Goal: Task Accomplishment & Management: Use online tool/utility

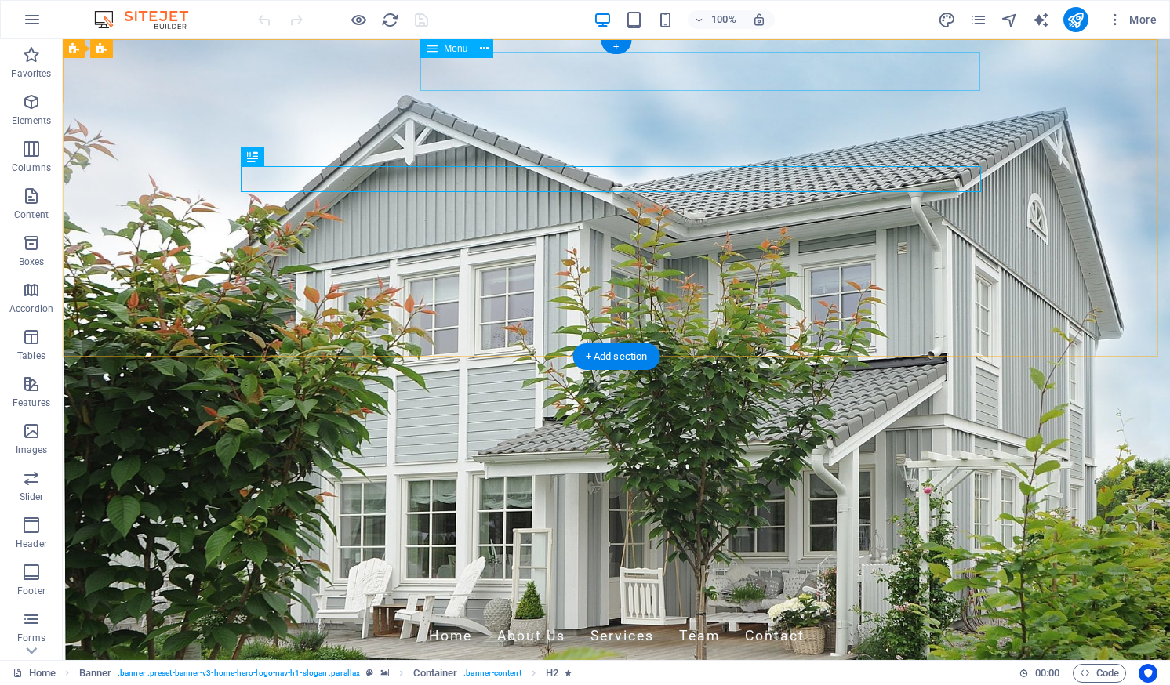
click at [528, 617] on nav "Home About Us Services Team Contact" at bounding box center [616, 636] width 740 height 39
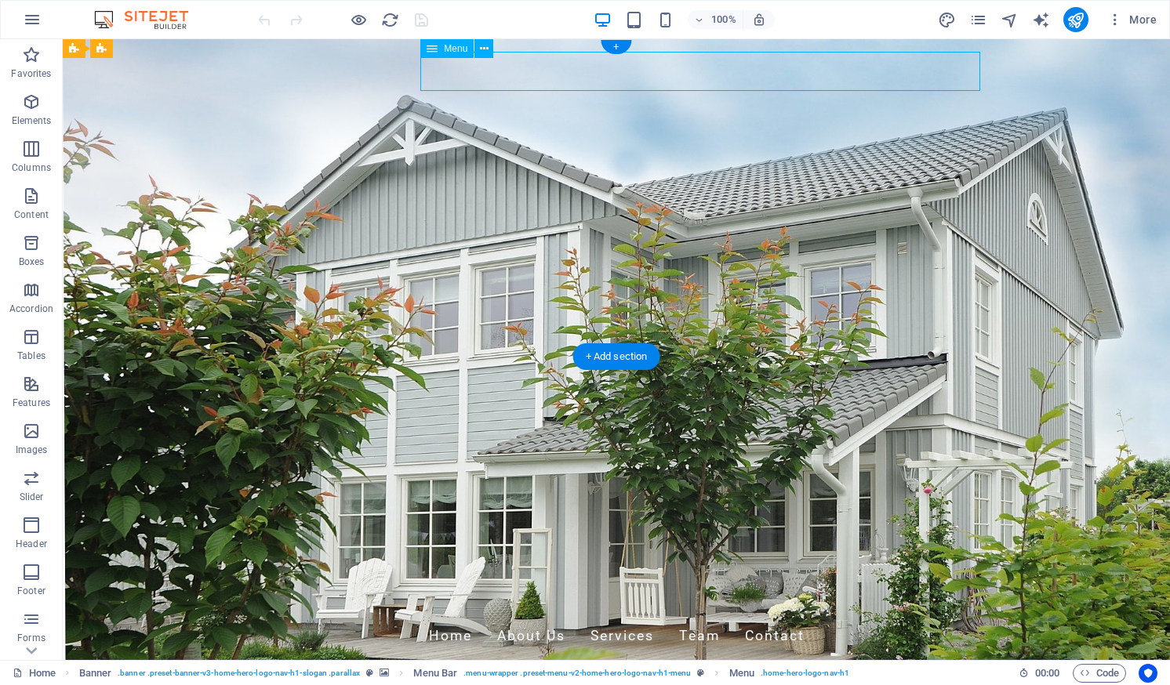
click at [522, 617] on nav "Home About Us Services Team Contact" at bounding box center [616, 636] width 740 height 39
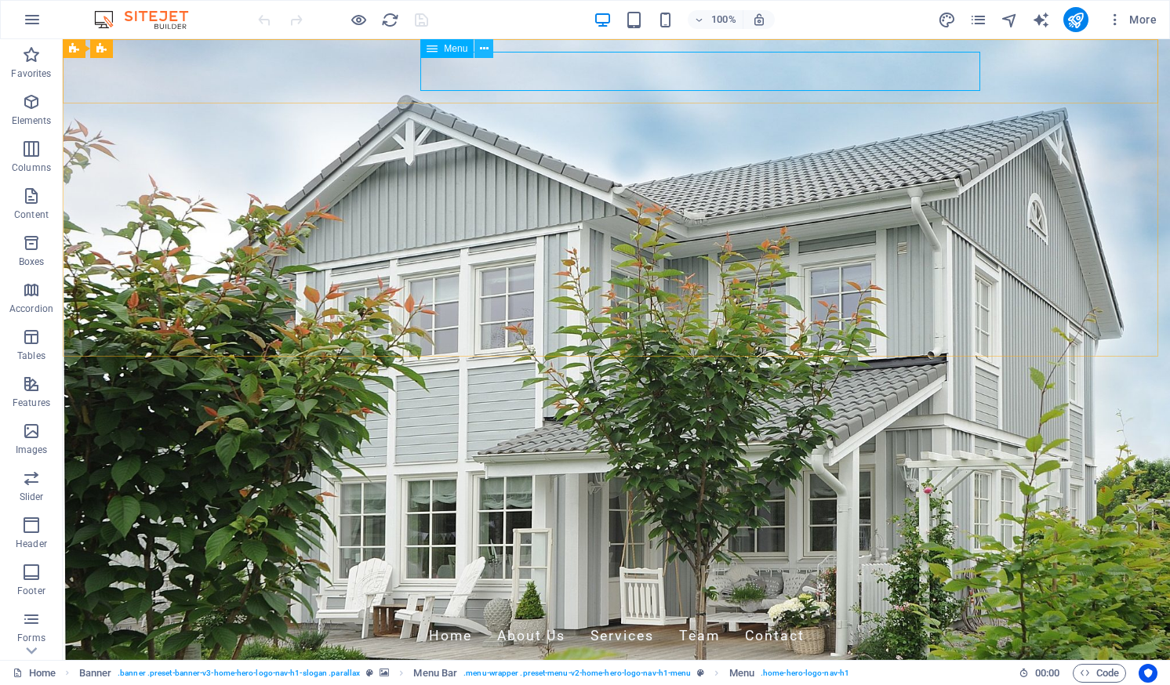
click at [481, 44] on icon at bounding box center [484, 49] width 9 height 16
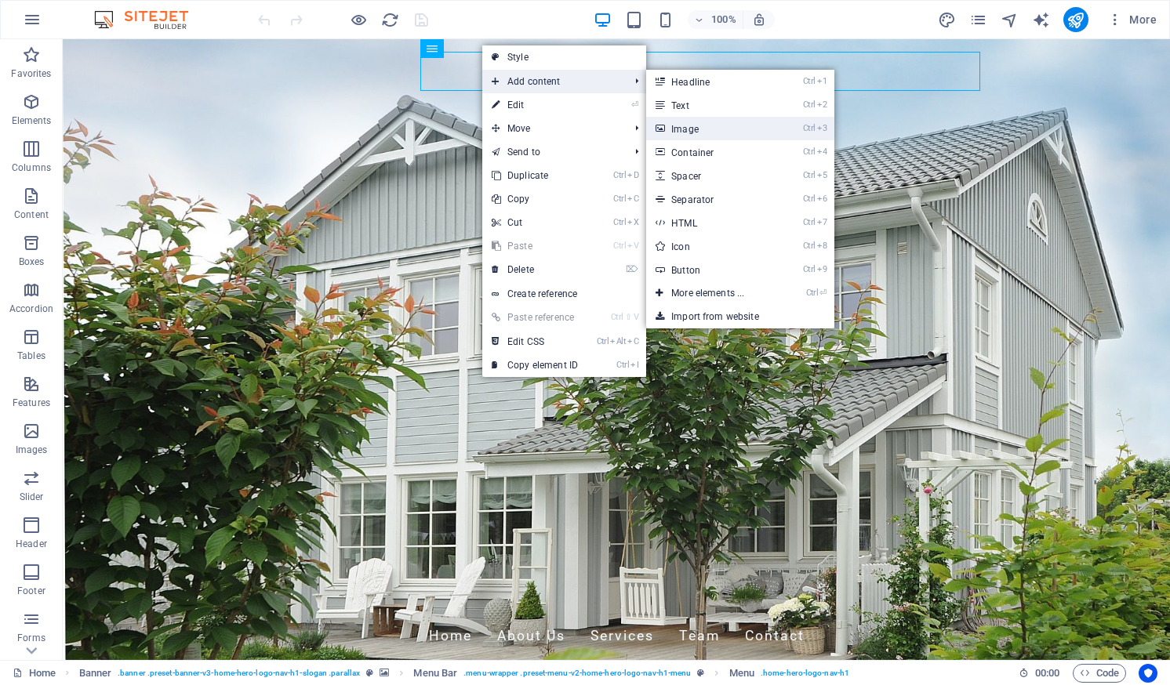
click at [699, 122] on link "Ctrl 3 Image" at bounding box center [710, 129] width 129 height 24
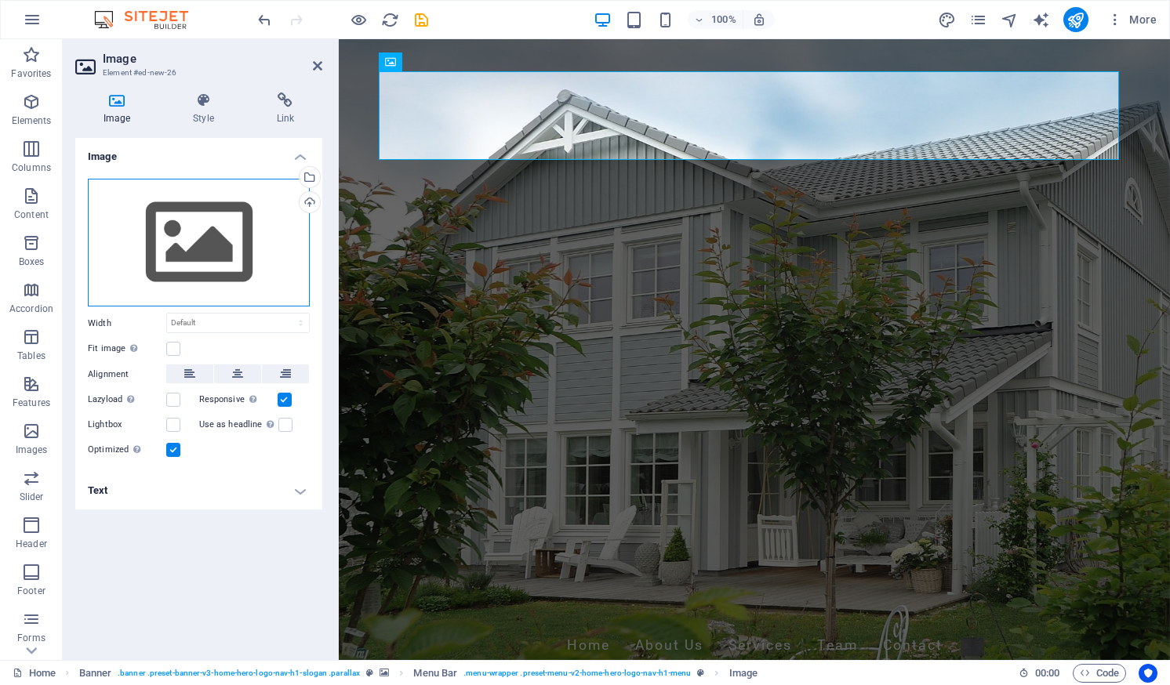
click at [203, 250] on div "Drag files here, click to choose files or select files from Files or our free s…" at bounding box center [199, 243] width 222 height 129
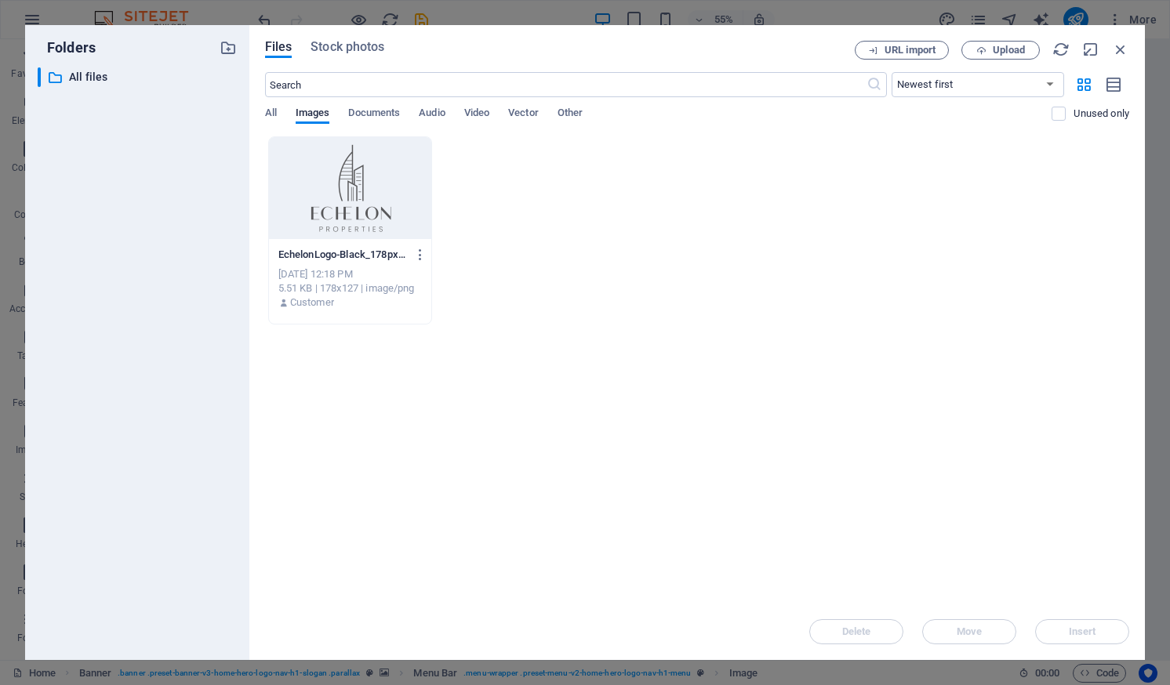
click at [355, 207] on div at bounding box center [350, 188] width 162 height 102
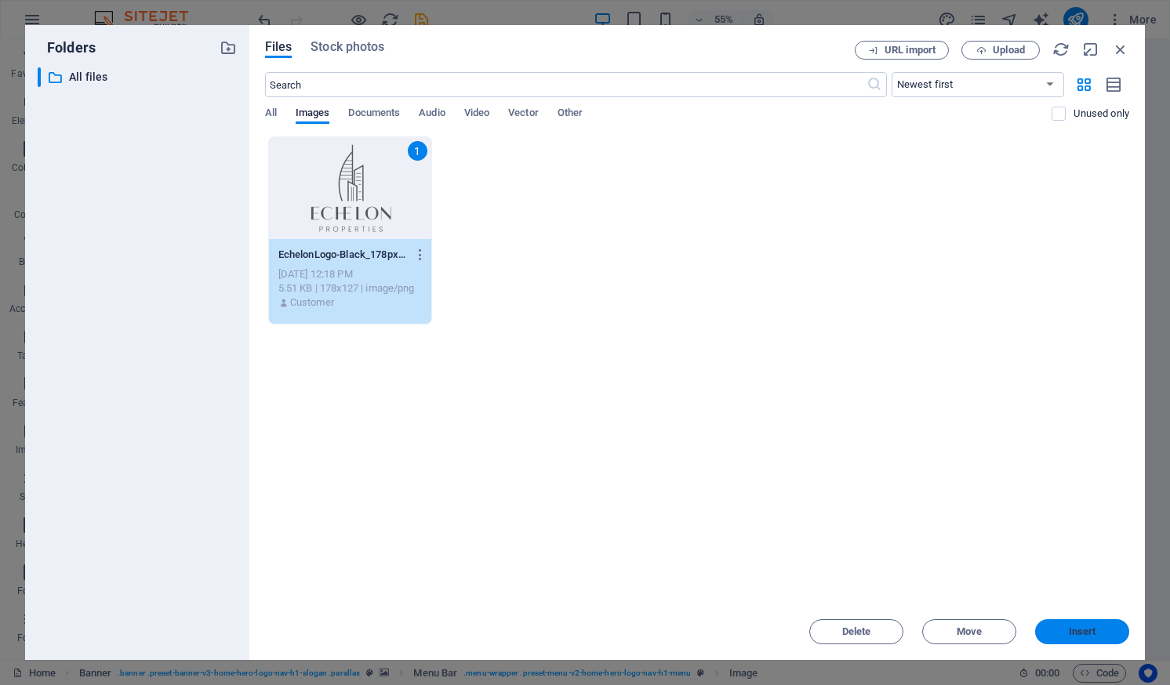
click at [1084, 629] on span "Insert" at bounding box center [1081, 631] width 27 height 9
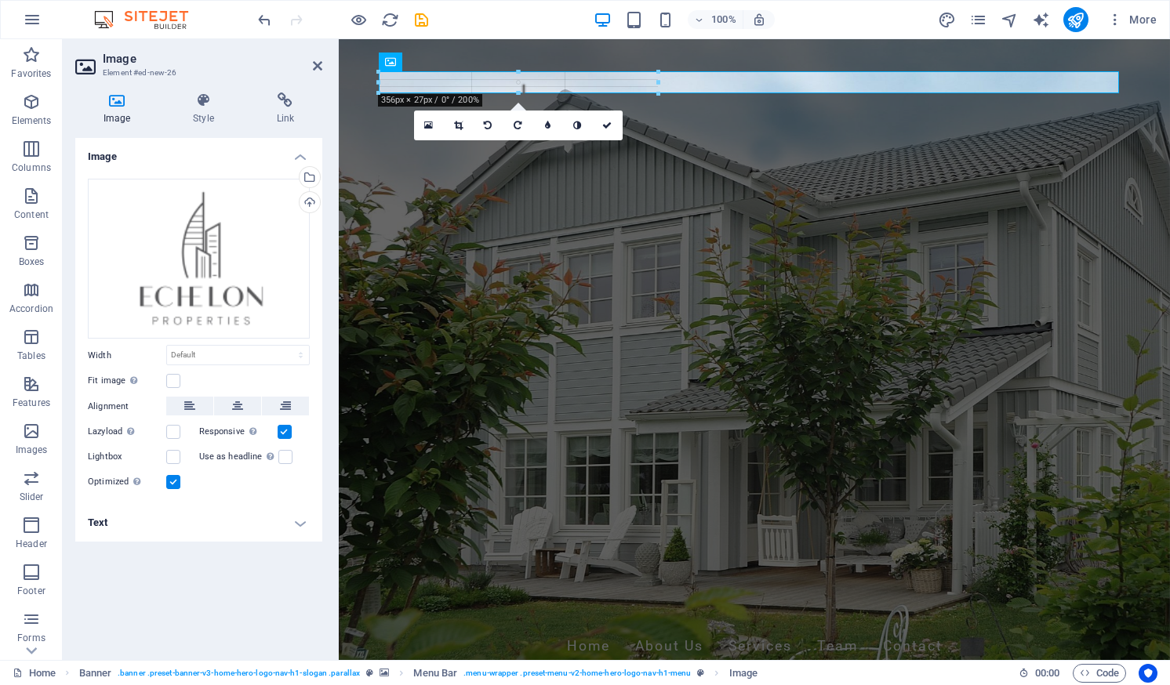
drag, startPoint x: 448, startPoint y: 122, endPoint x: 645, endPoint y: 111, distance: 197.1
type input "356"
select select "px"
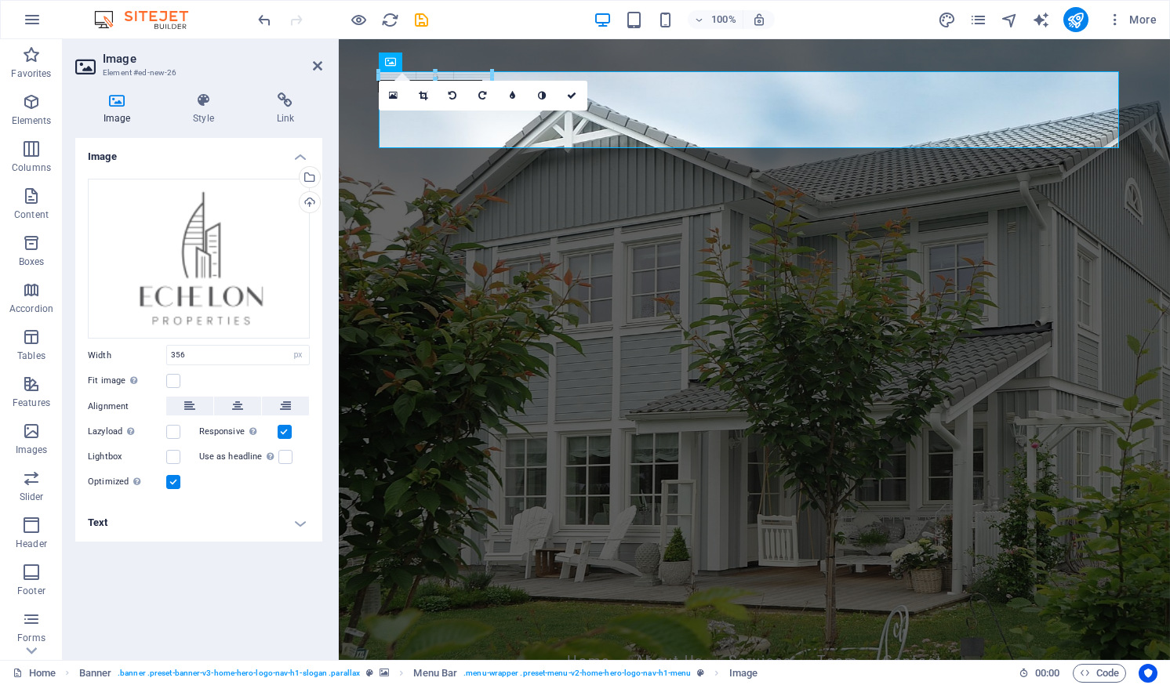
drag, startPoint x: 658, startPoint y: 165, endPoint x: 52, endPoint y: 114, distance: 608.8
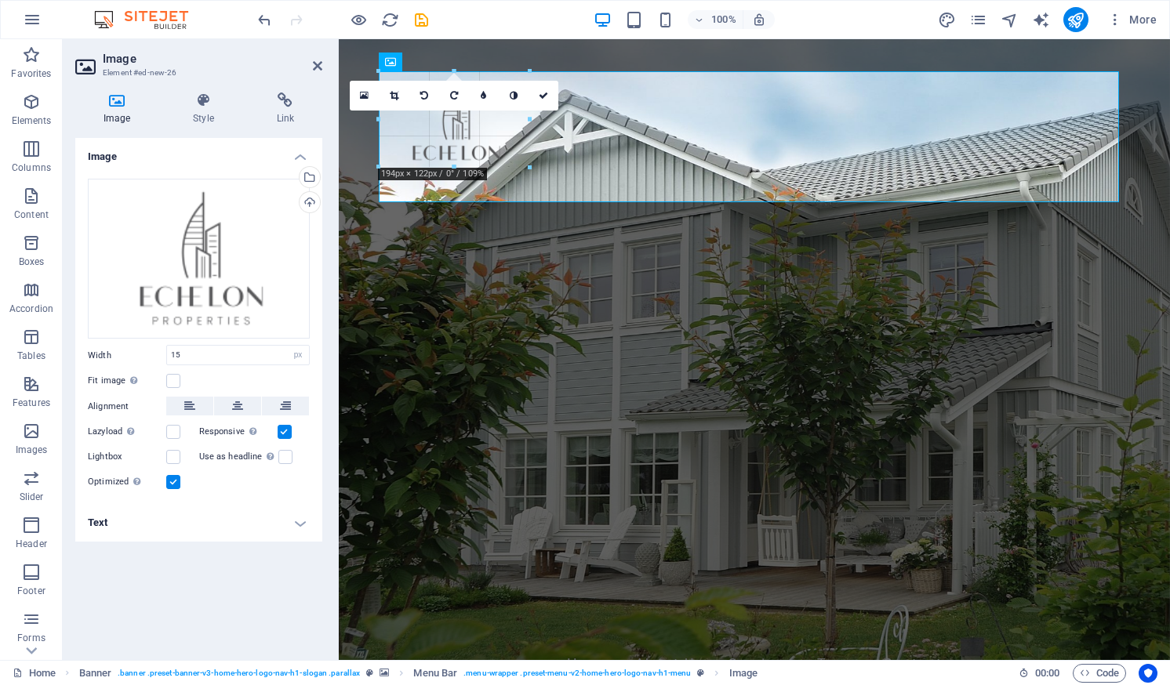
drag, startPoint x: 389, startPoint y: 85, endPoint x: 444, endPoint y: 172, distance: 102.2
type input "192"
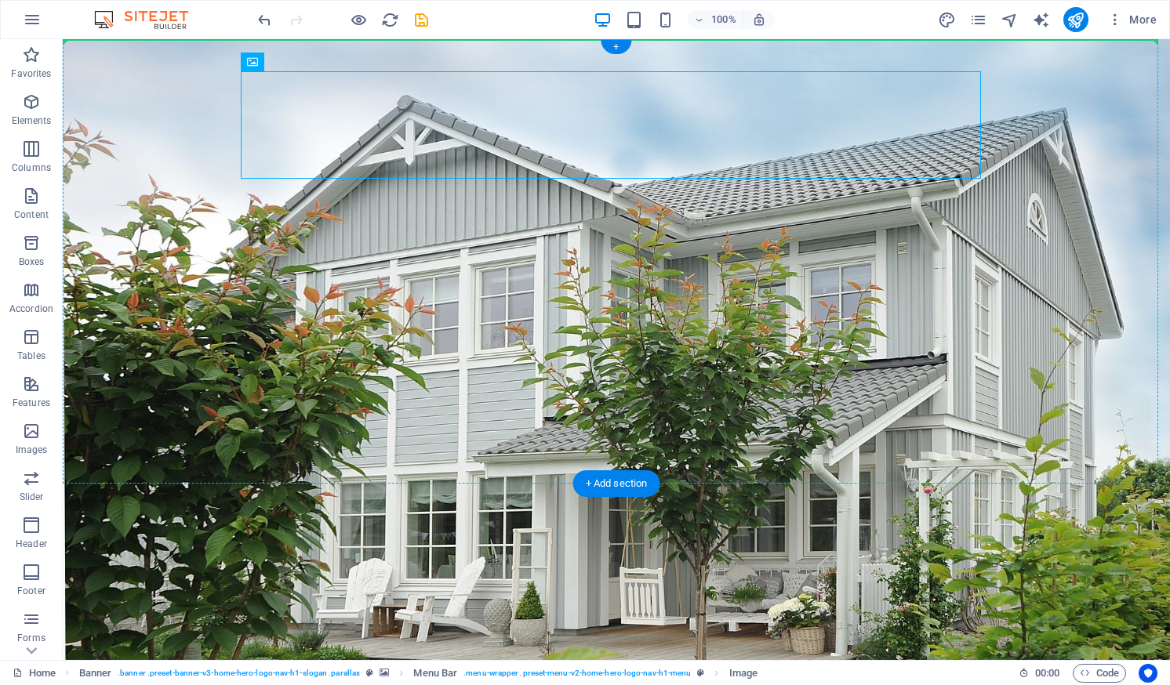
drag, startPoint x: 326, startPoint y: 102, endPoint x: 103, endPoint y: 67, distance: 225.3
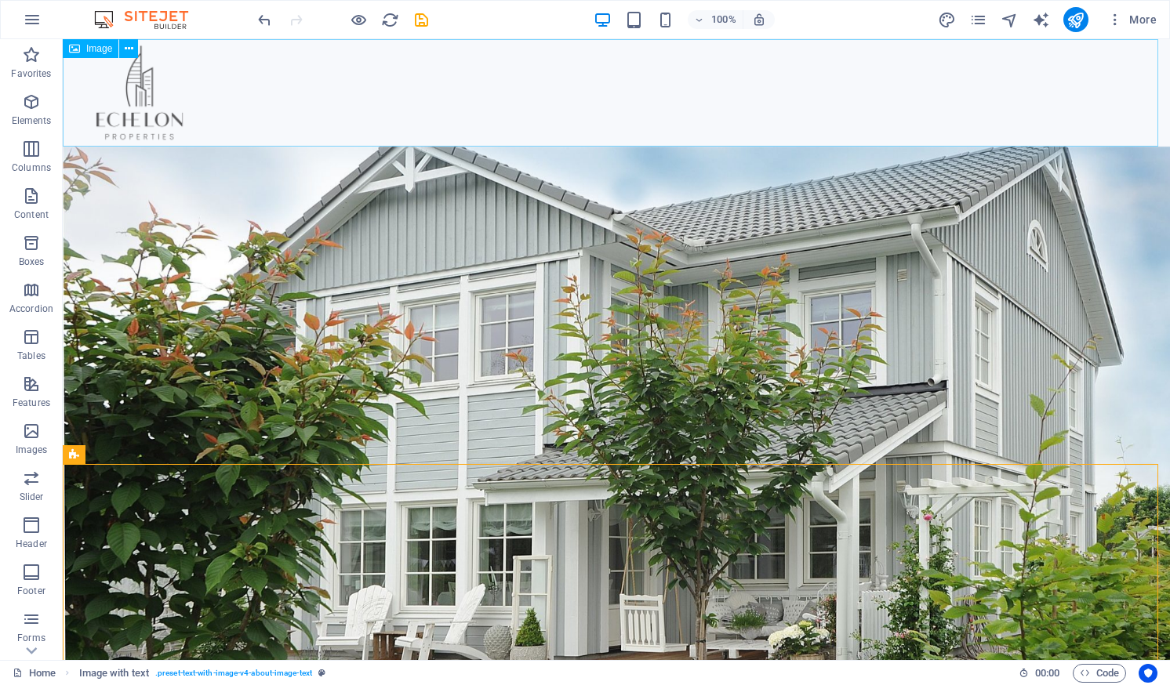
click at [95, 47] on span "Image" at bounding box center [99, 48] width 26 height 9
click at [130, 47] on icon at bounding box center [129, 49] width 9 height 16
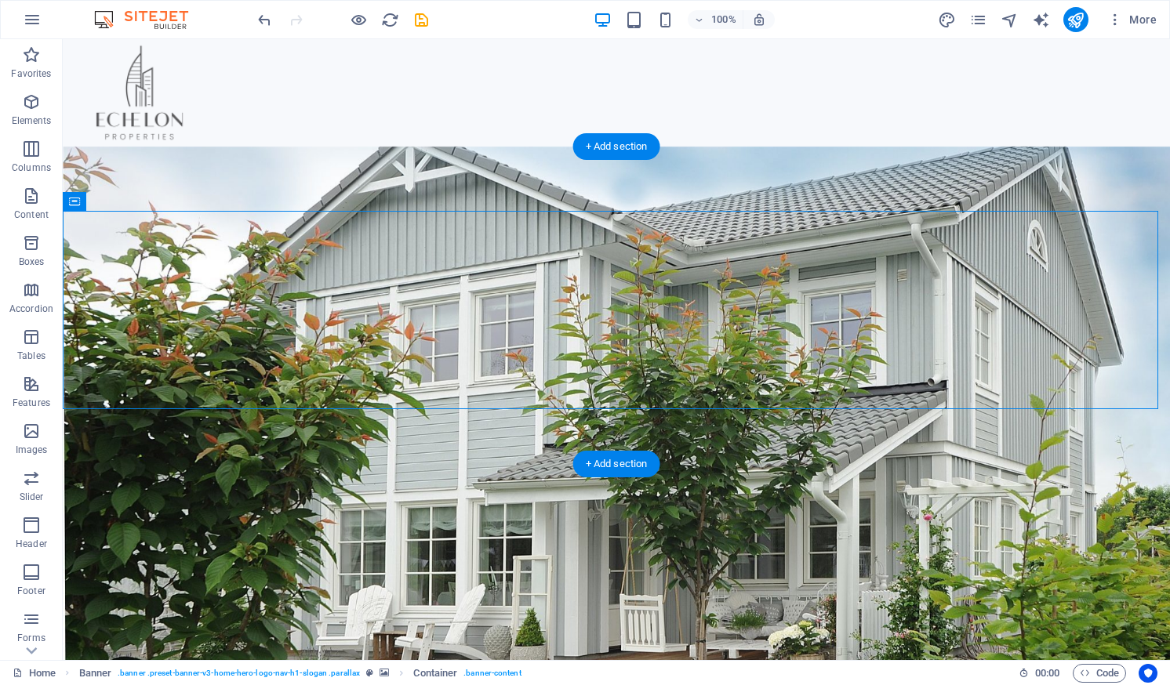
click at [705, 434] on figure at bounding box center [616, 457] width 1107 height 621
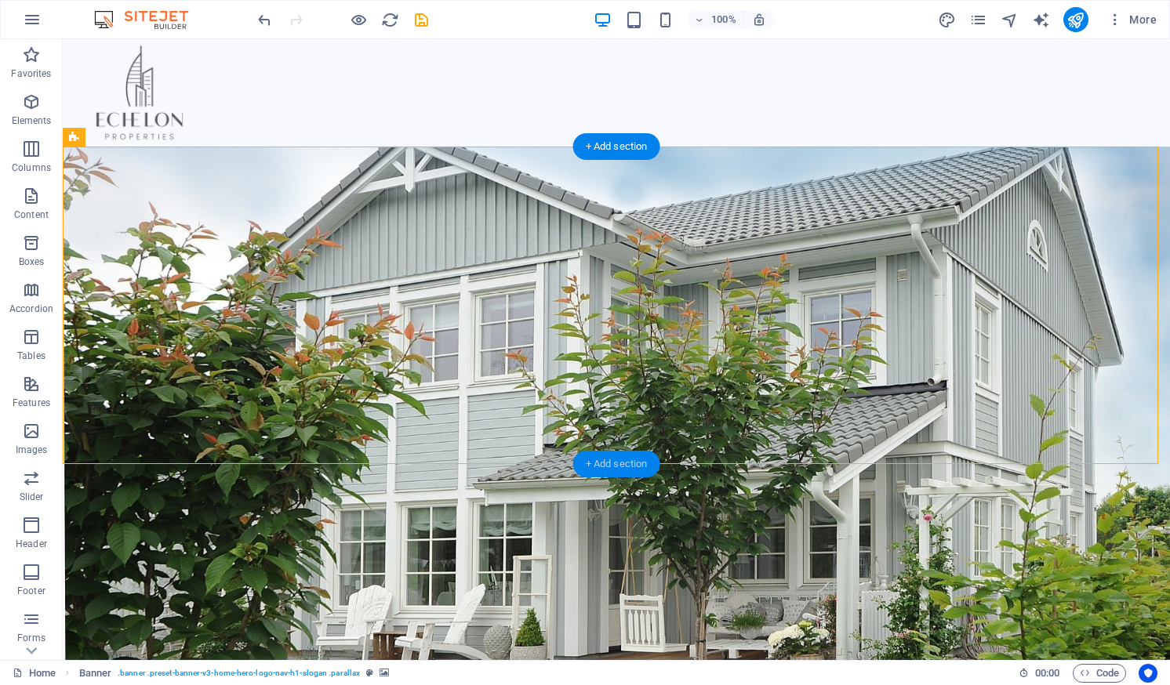
click at [608, 463] on div "+ Add section" at bounding box center [616, 464] width 87 height 27
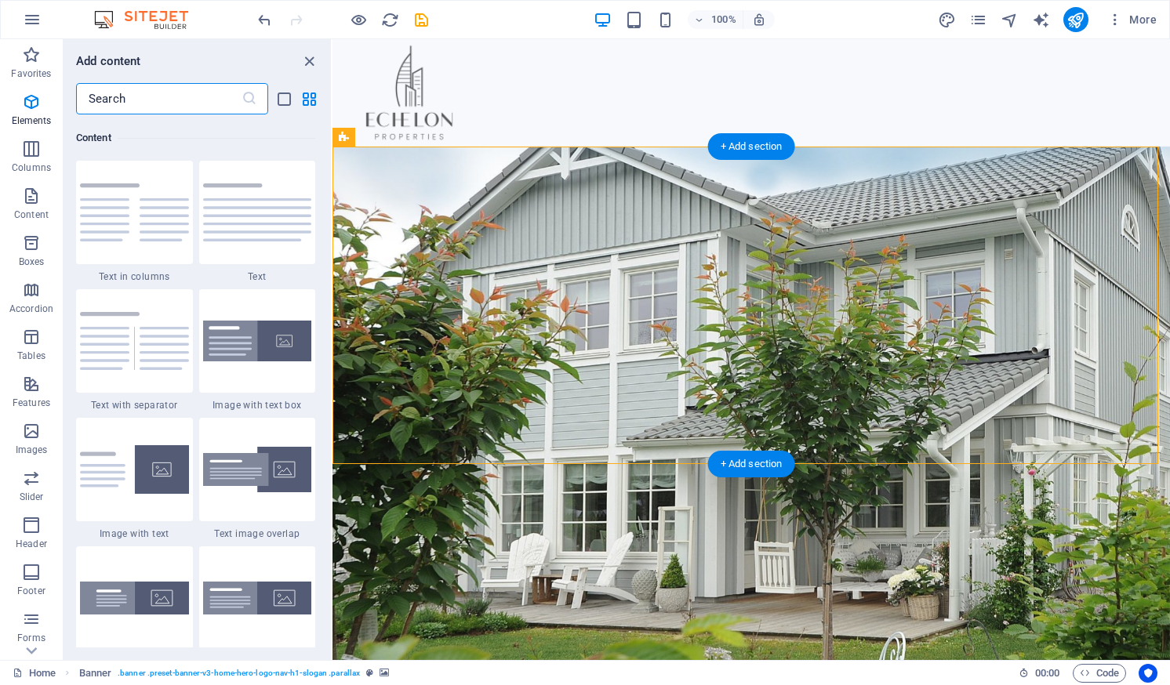
scroll to position [2743, 0]
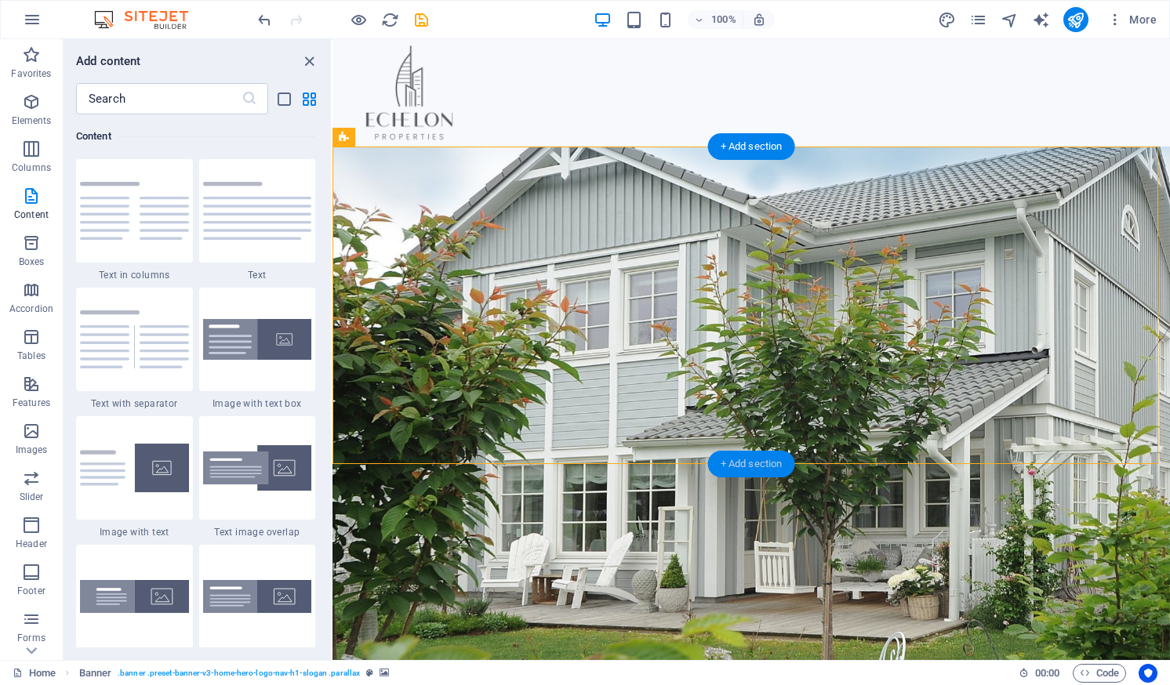
click at [756, 457] on div "+ Add section" at bounding box center [751, 464] width 87 height 27
click at [301, 60] on icon "close panel" at bounding box center [309, 62] width 18 height 18
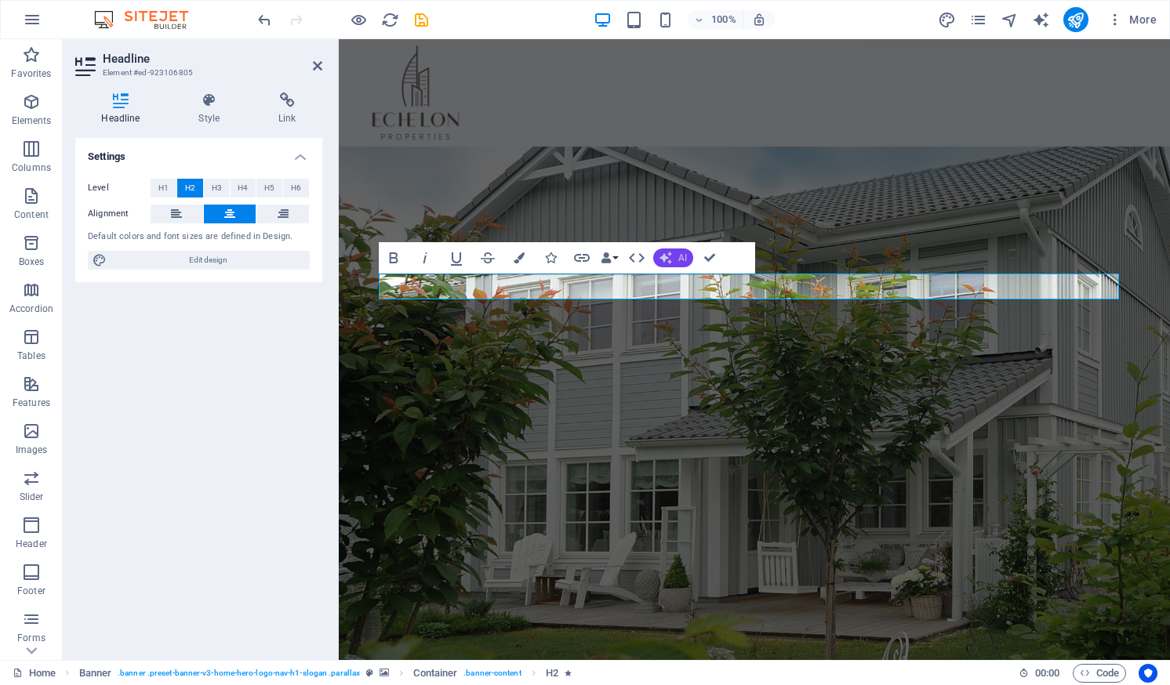
click at [681, 258] on span "AI" at bounding box center [682, 257] width 9 height 9
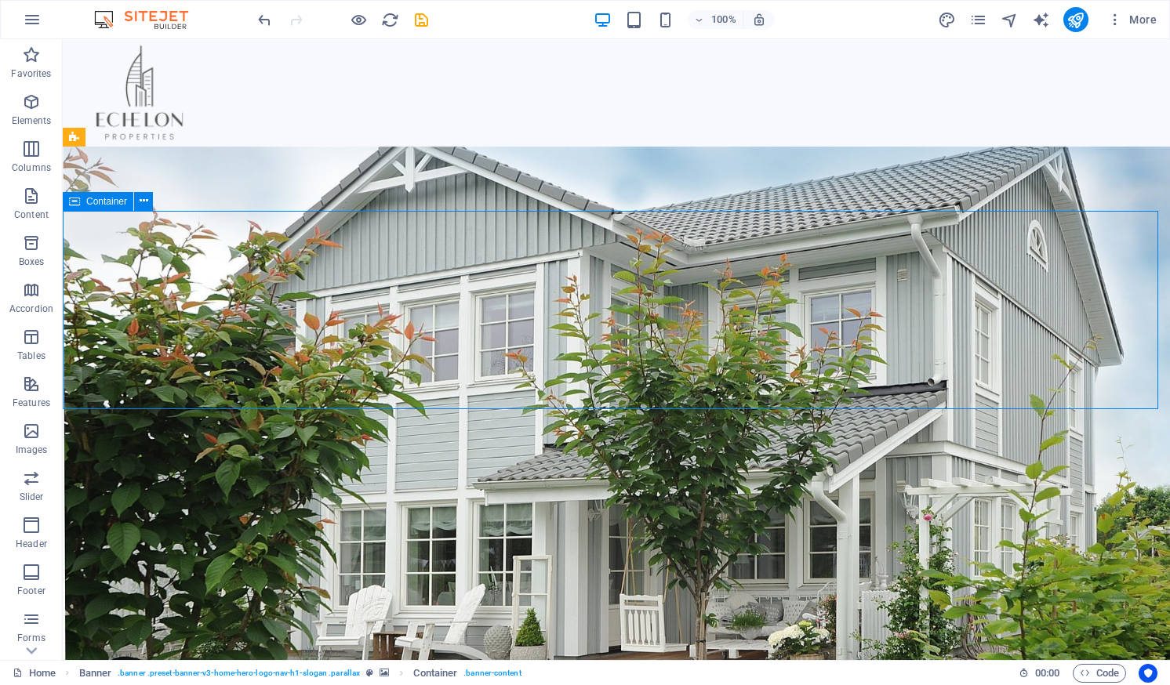
click at [292, 264] on icon at bounding box center [292, 264] width 9 height 16
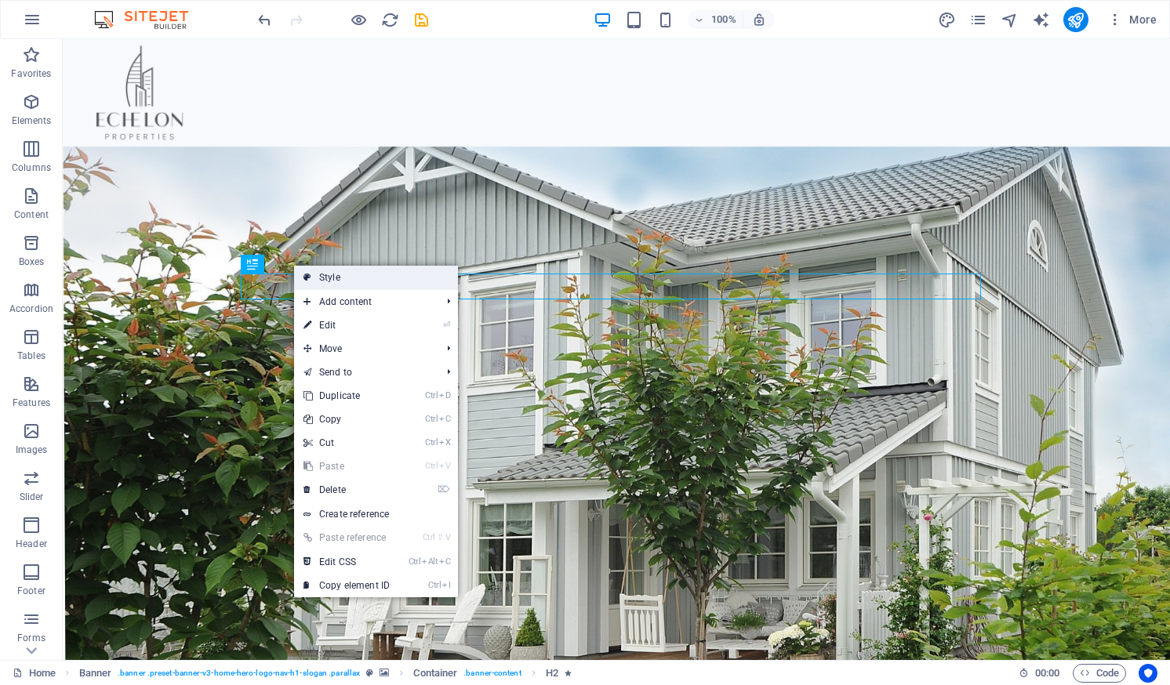
click at [324, 274] on link "Style" at bounding box center [376, 278] width 164 height 24
select select "preset-banner-v3-home-hero-logo-nav-h1-slogan"
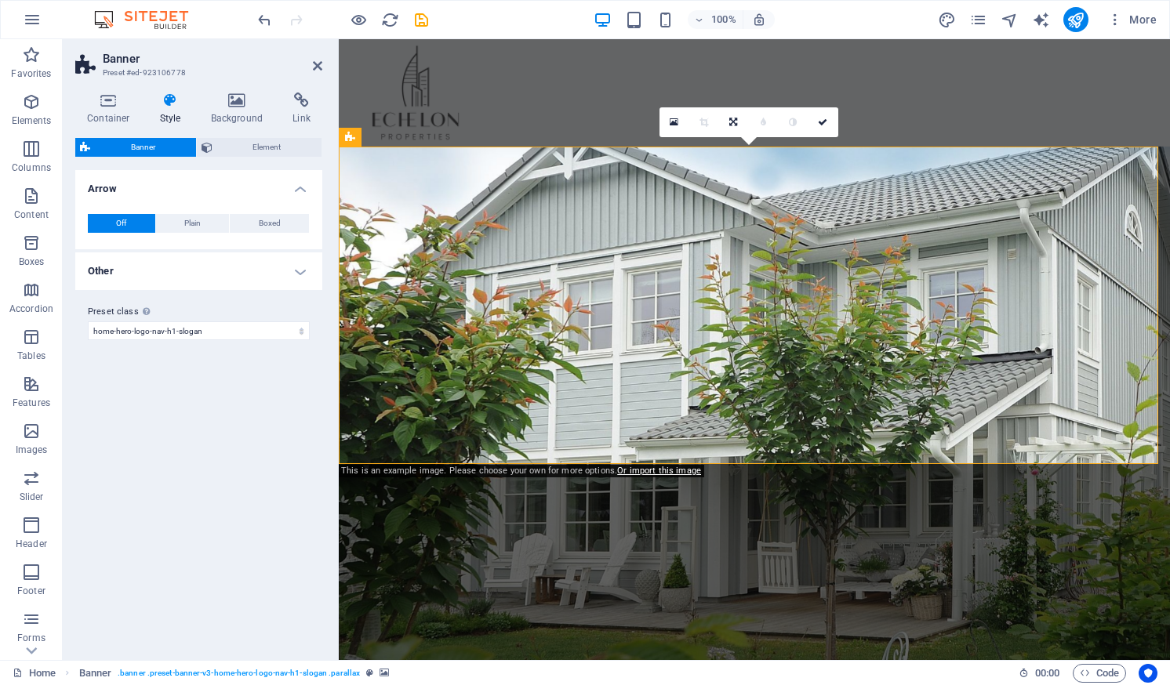
click at [147, 148] on span "Banner" at bounding box center [143, 147] width 96 height 19
click at [258, 143] on span "Element" at bounding box center [267, 147] width 100 height 19
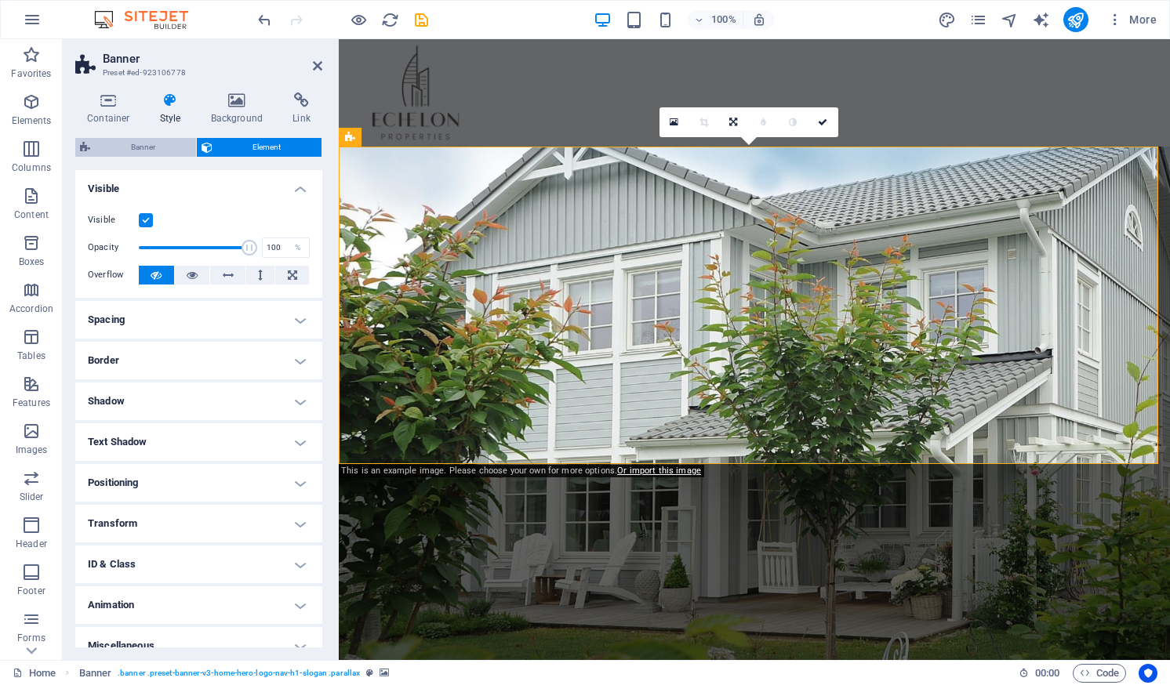
click at [151, 141] on span "Banner" at bounding box center [143, 147] width 96 height 19
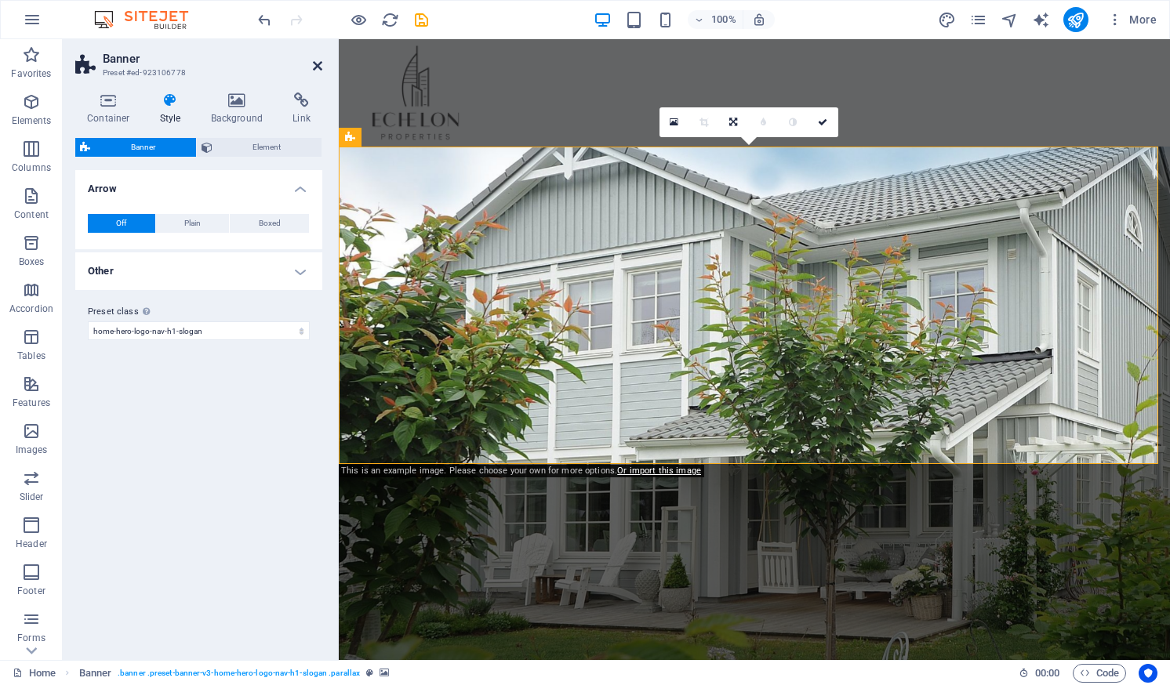
click at [315, 63] on icon at bounding box center [317, 66] width 9 height 13
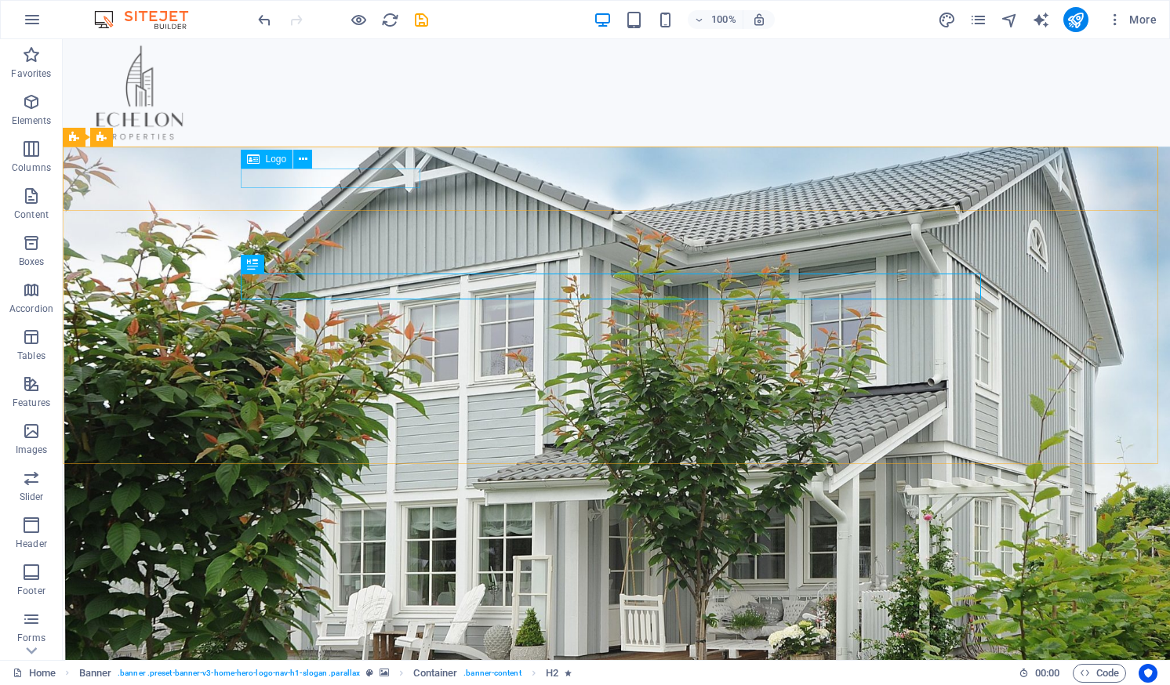
click at [268, 156] on span "Logo" at bounding box center [276, 158] width 21 height 9
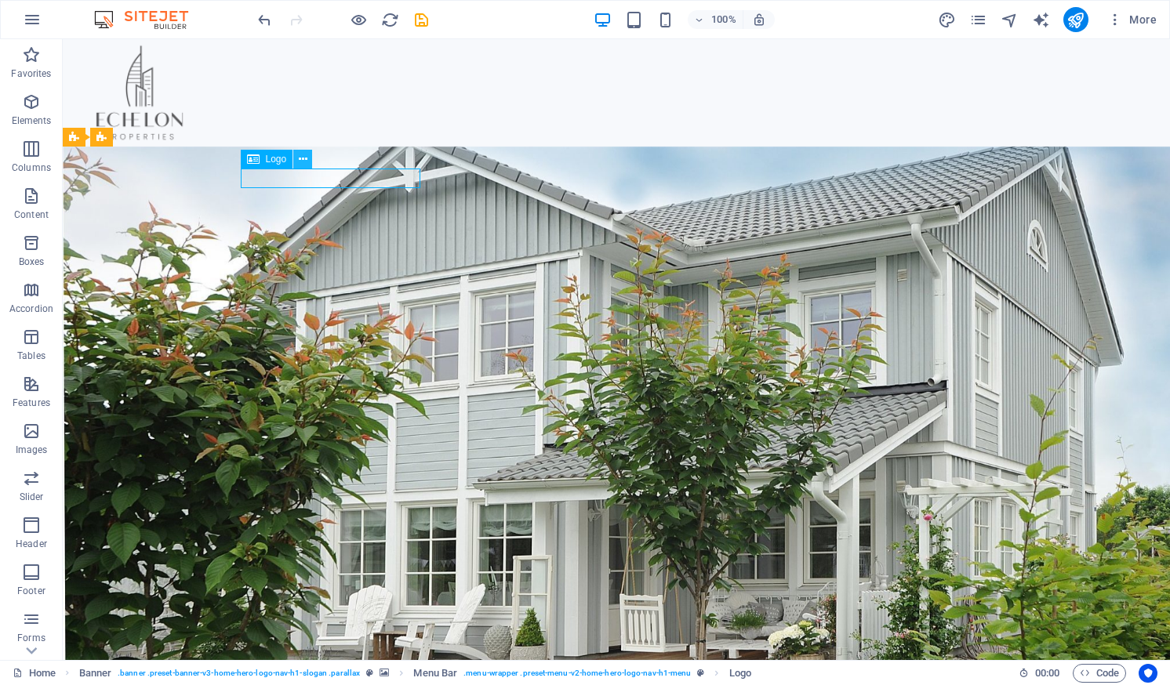
click at [301, 158] on icon at bounding box center [303, 159] width 9 height 16
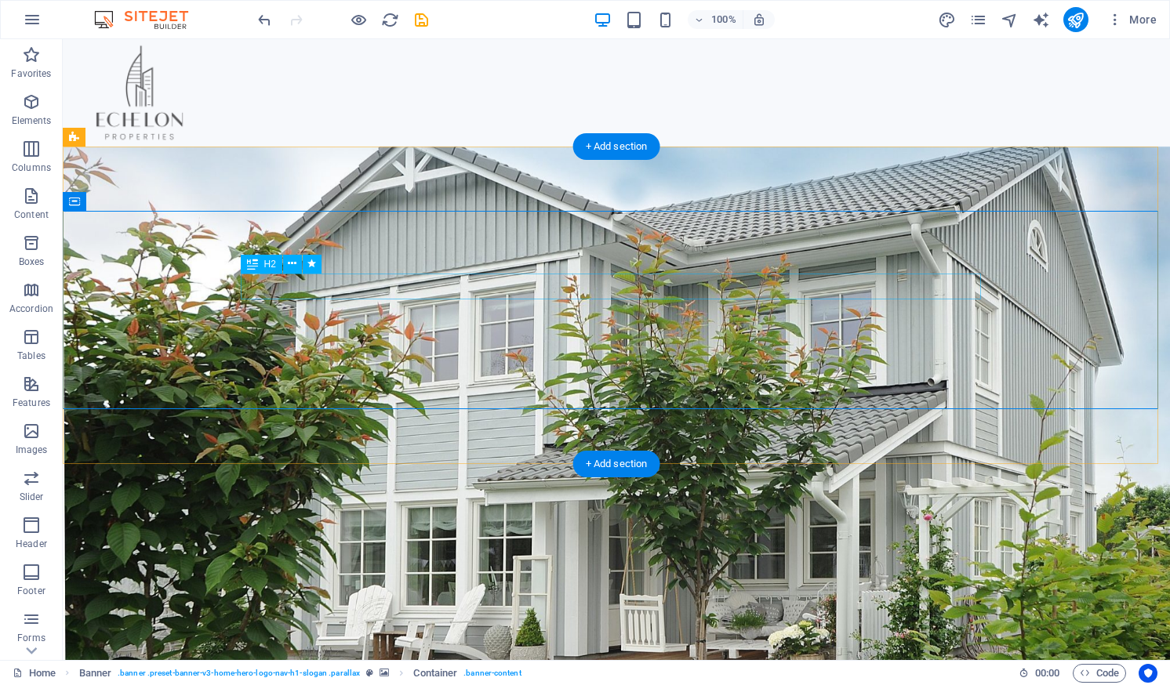
click at [296, 263] on icon at bounding box center [292, 264] width 9 height 16
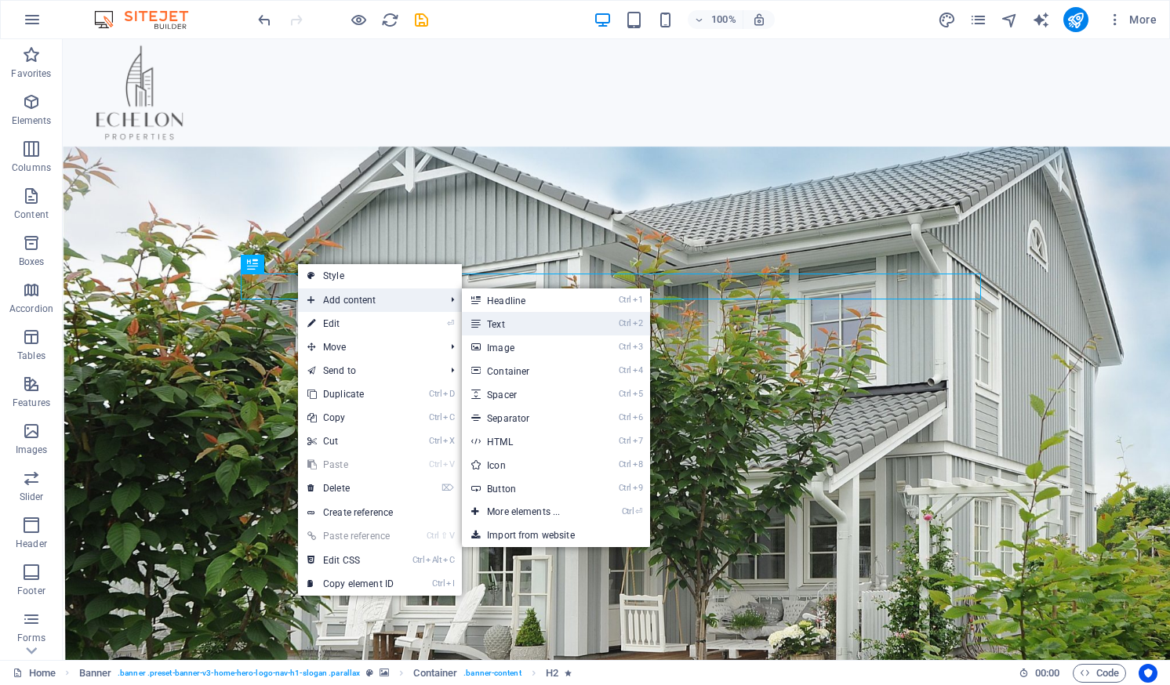
click at [492, 321] on link "Ctrl 2 Text" at bounding box center [526, 324] width 129 height 24
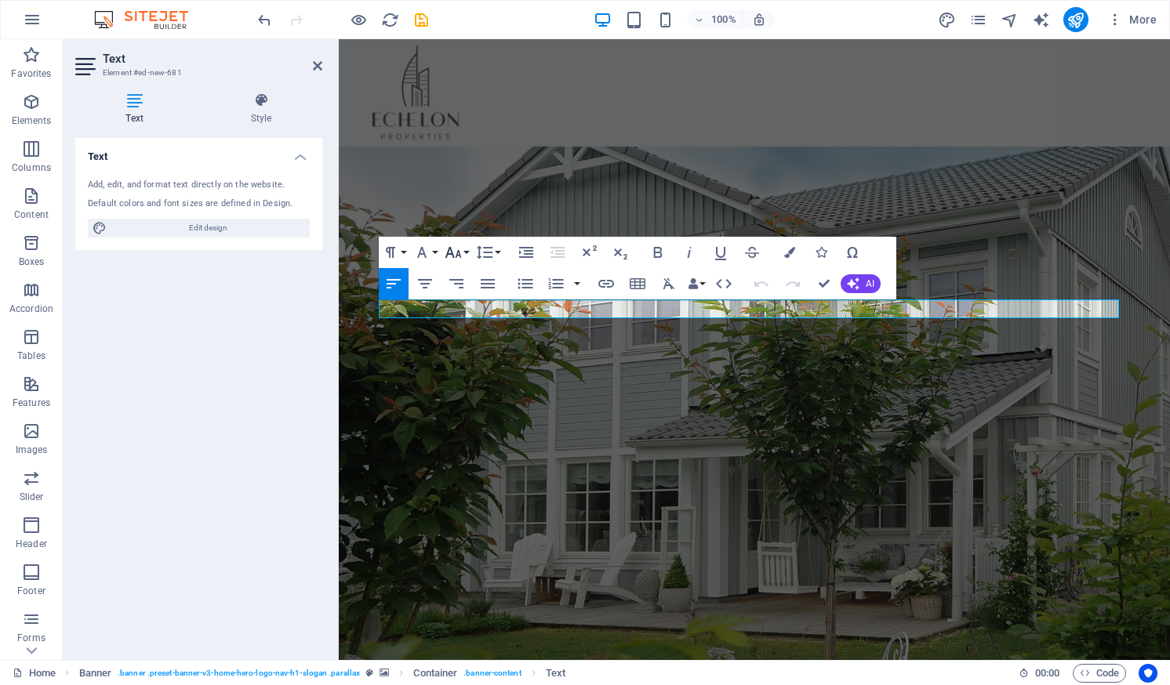
click at [462, 249] on button "Font Size" at bounding box center [456, 252] width 30 height 31
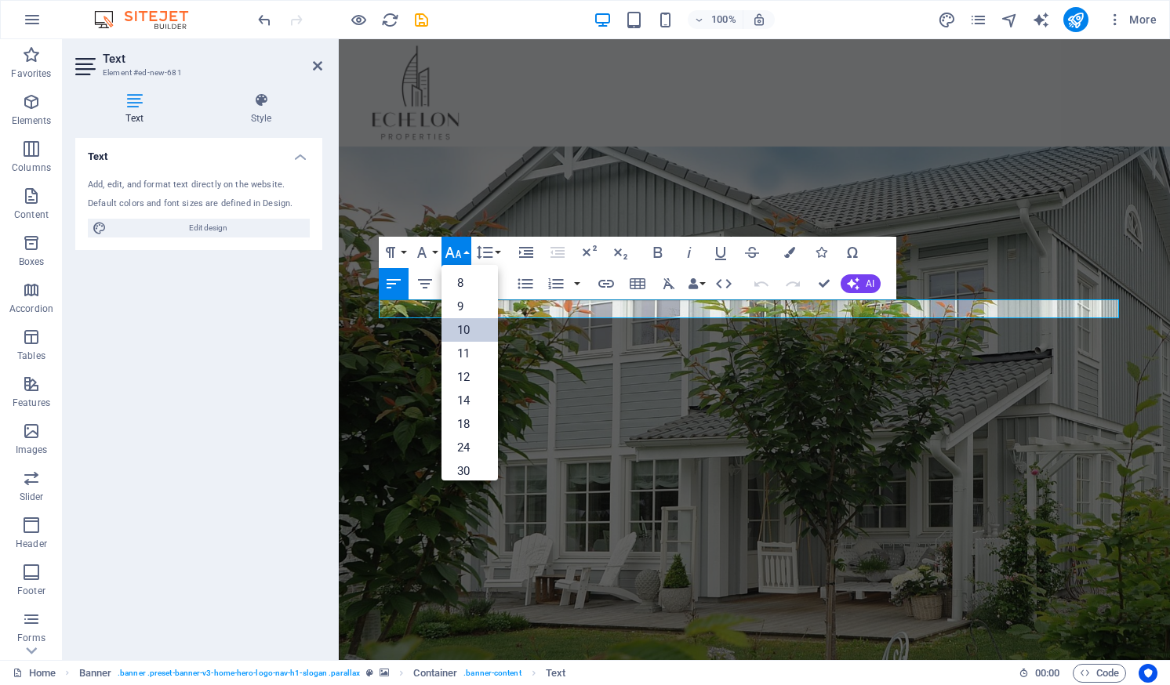
click at [471, 325] on link "10" at bounding box center [469, 330] width 56 height 24
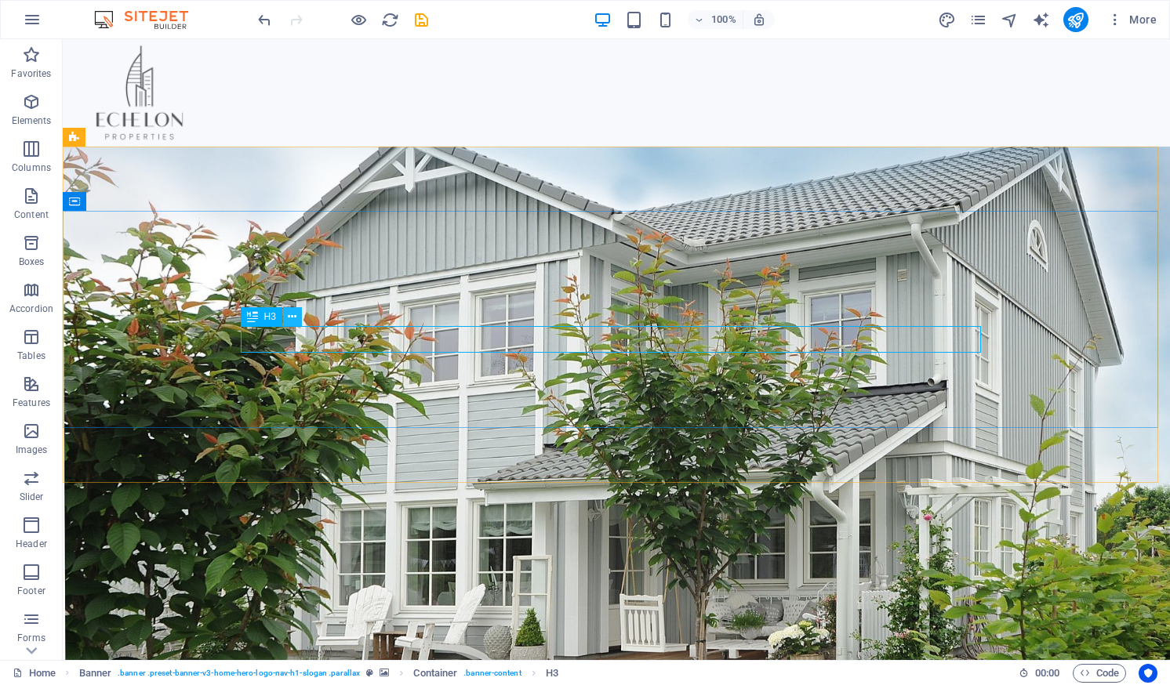
click at [289, 316] on icon at bounding box center [292, 317] width 9 height 16
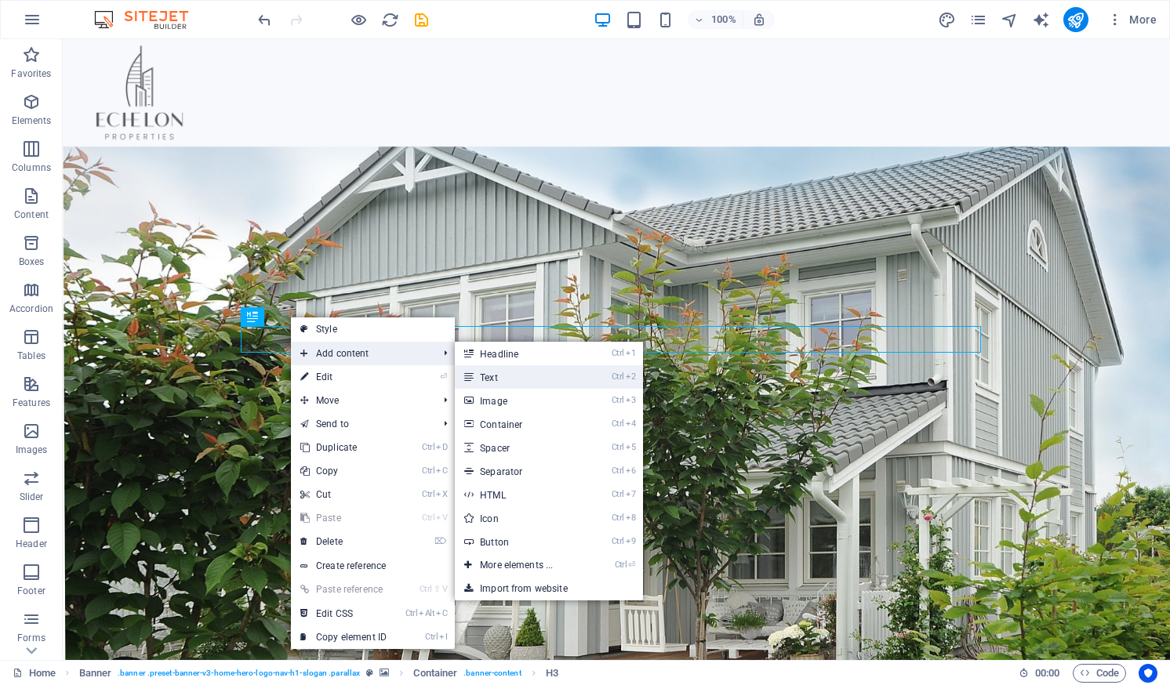
click at [499, 370] on link "Ctrl 2 Text" at bounding box center [519, 377] width 129 height 24
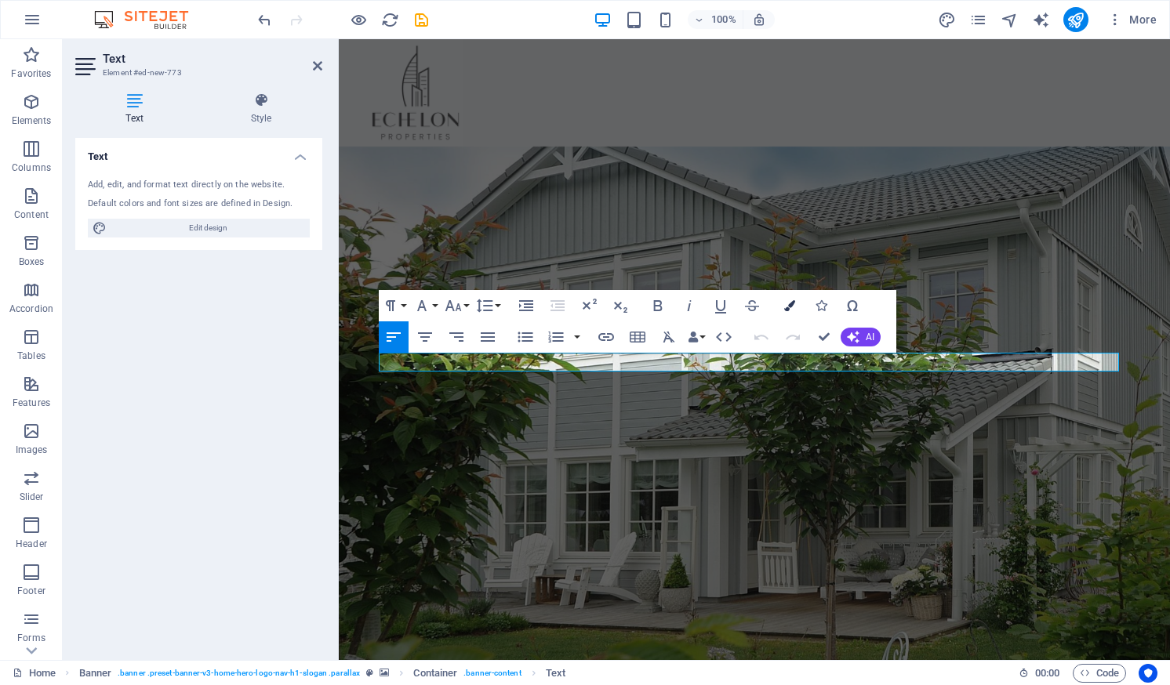
click at [793, 301] on icon "button" at bounding box center [789, 305] width 11 height 11
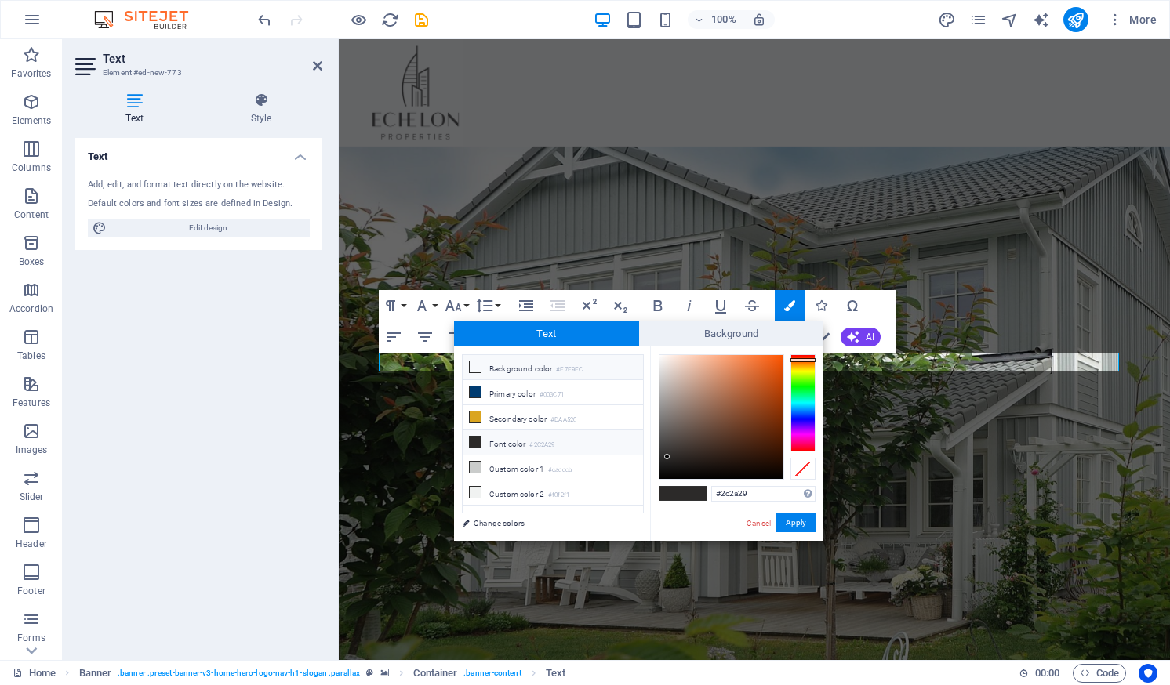
click at [487, 365] on li "Background color #F7F9FC" at bounding box center [553, 367] width 180 height 25
type input "#f7f9fc"
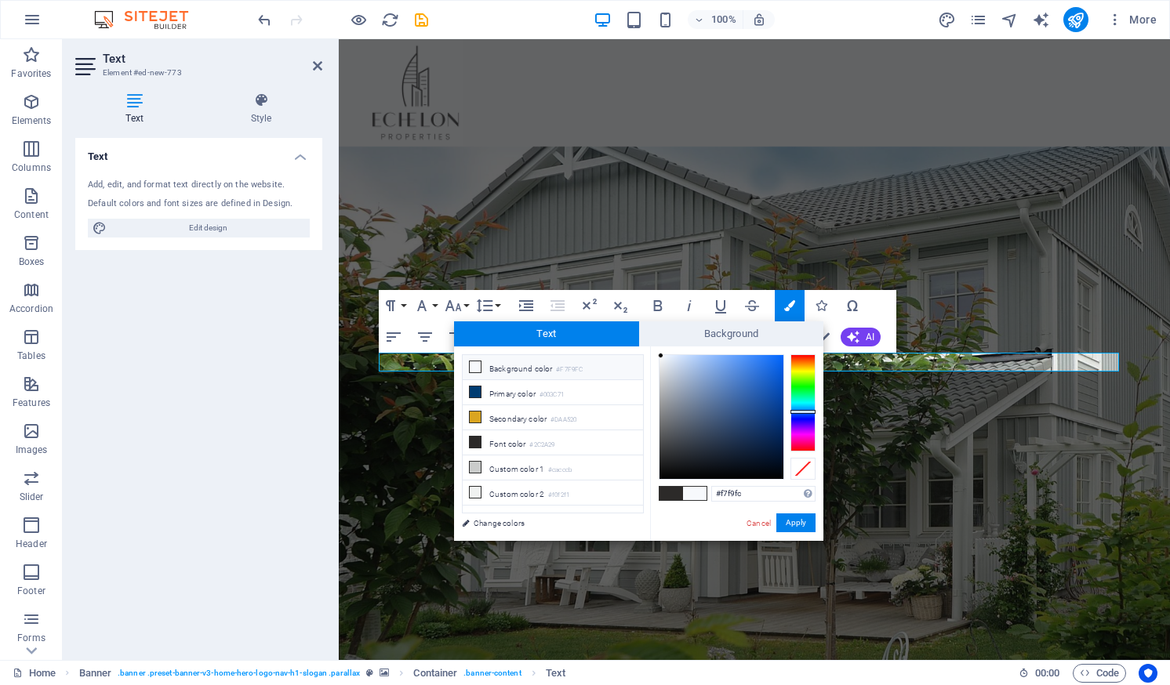
click at [697, 492] on span at bounding box center [695, 493] width 24 height 13
click at [800, 520] on button "Apply" at bounding box center [795, 522] width 39 height 19
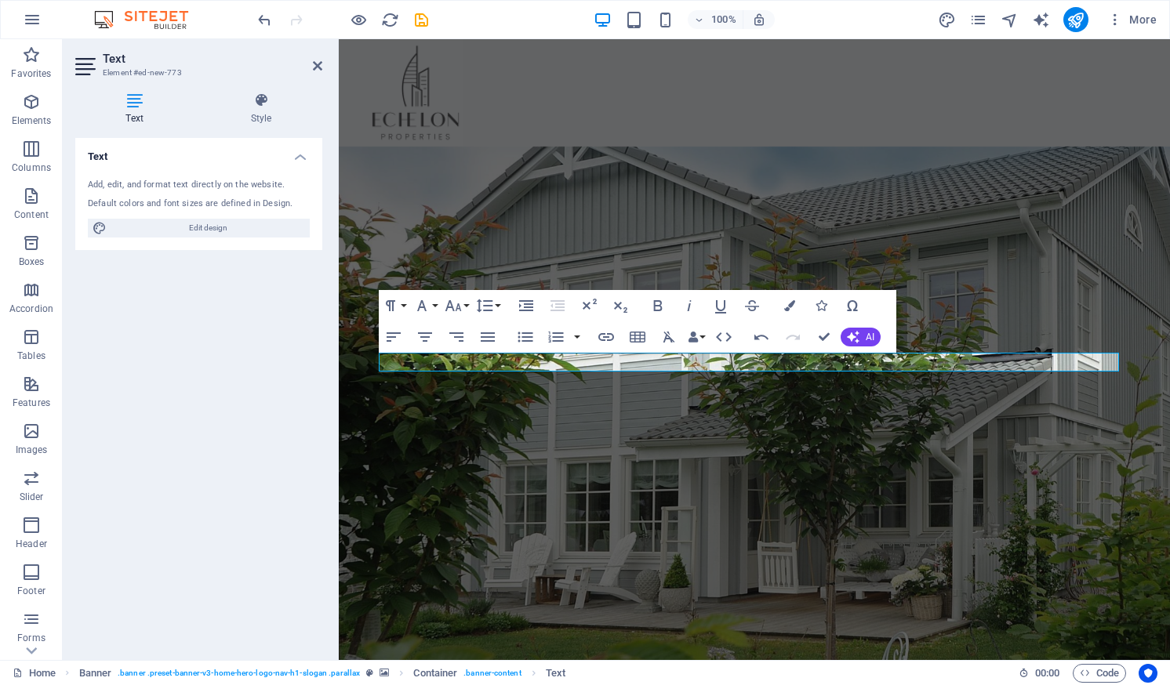
click at [784, 457] on figure at bounding box center [754, 457] width 831 height 621
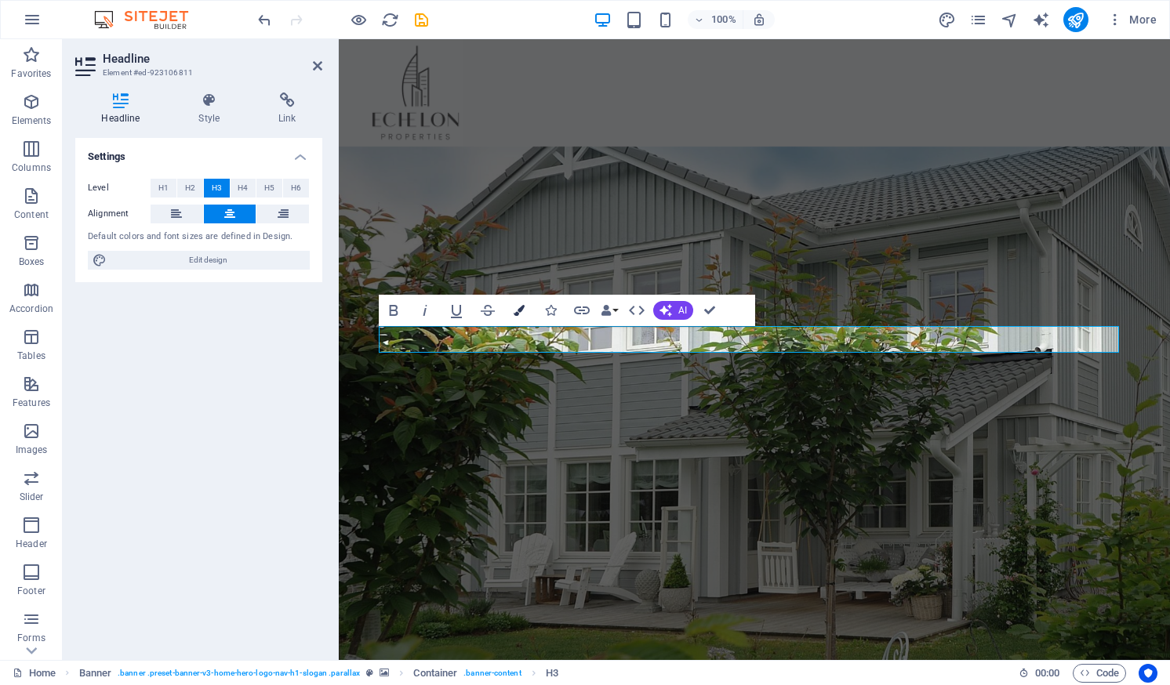
click at [518, 310] on icon "button" at bounding box center [518, 310] width 11 height 11
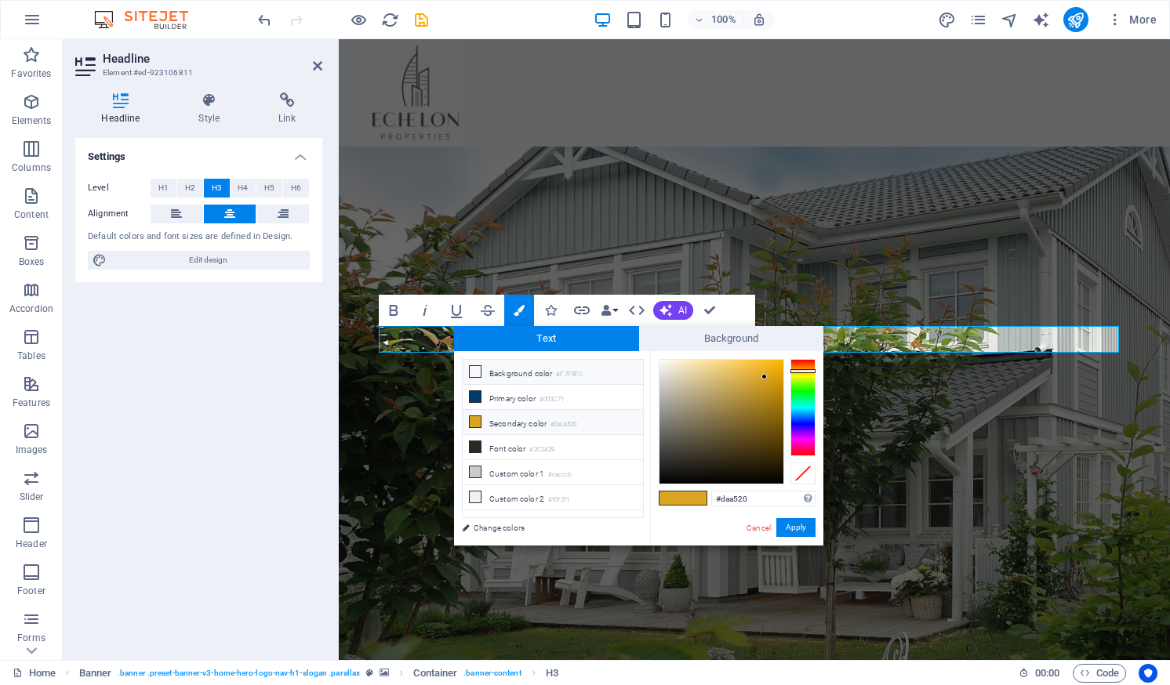
click at [476, 373] on icon at bounding box center [475, 371] width 11 height 11
type input "#f7f9fc"
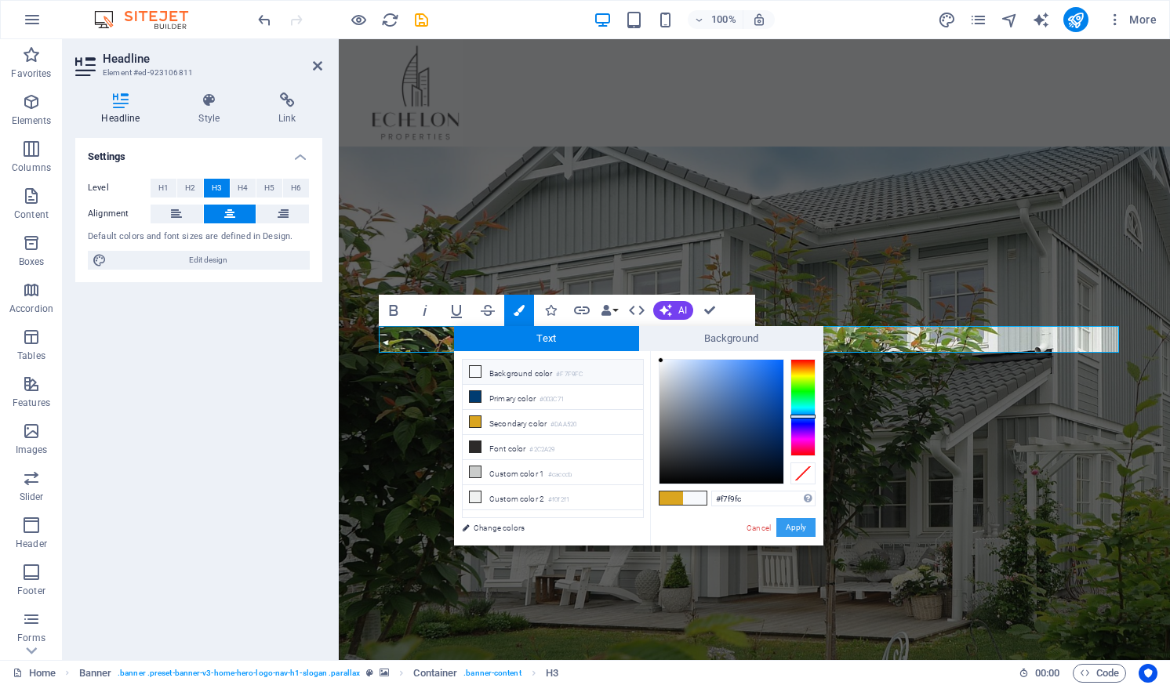
click at [799, 522] on button "Apply" at bounding box center [795, 527] width 39 height 19
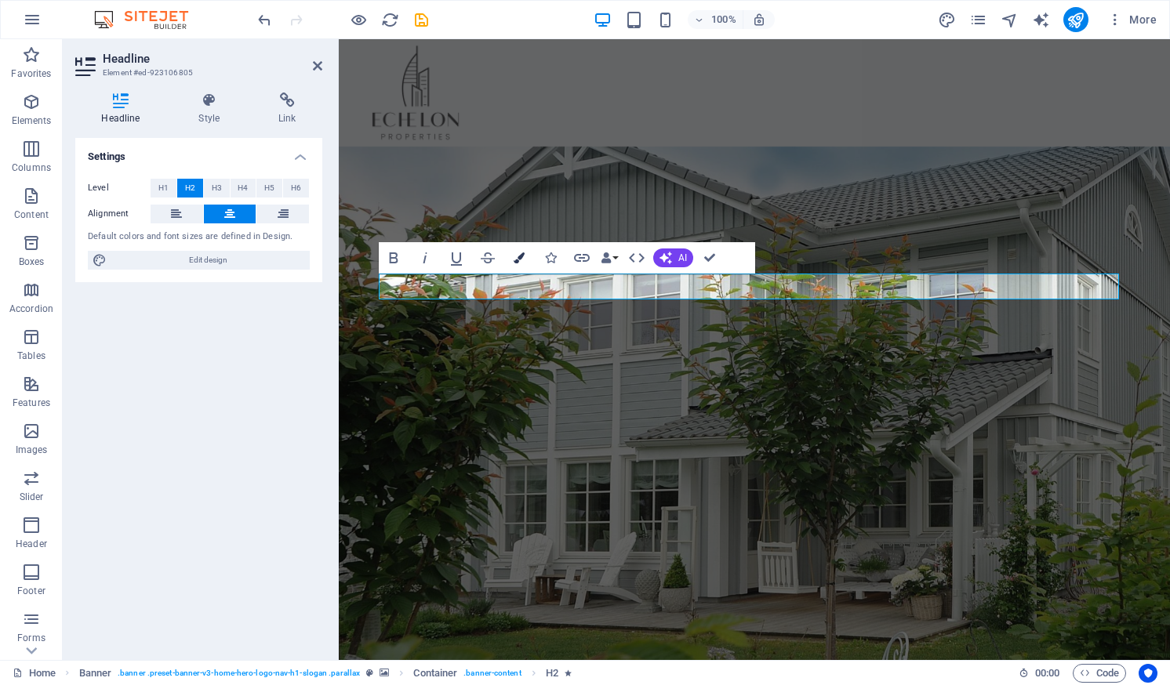
click at [515, 254] on icon "button" at bounding box center [518, 257] width 11 height 11
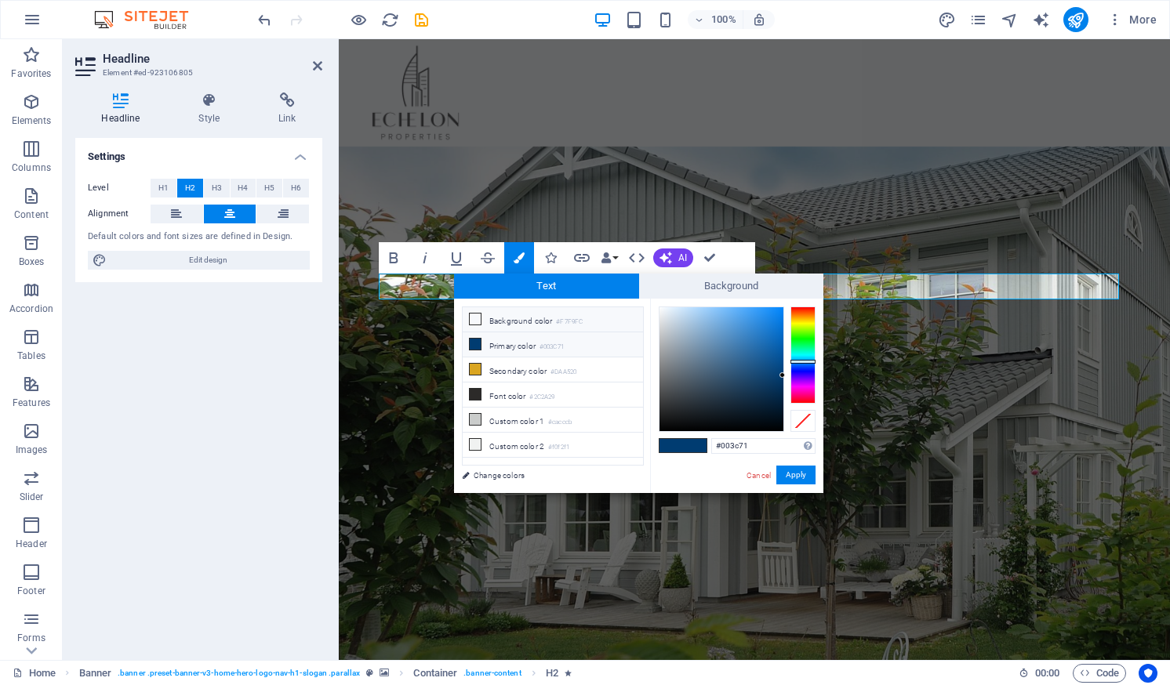
click at [473, 316] on icon at bounding box center [475, 319] width 11 height 11
type input "#f7f9fc"
click at [791, 472] on button "Apply" at bounding box center [795, 475] width 39 height 19
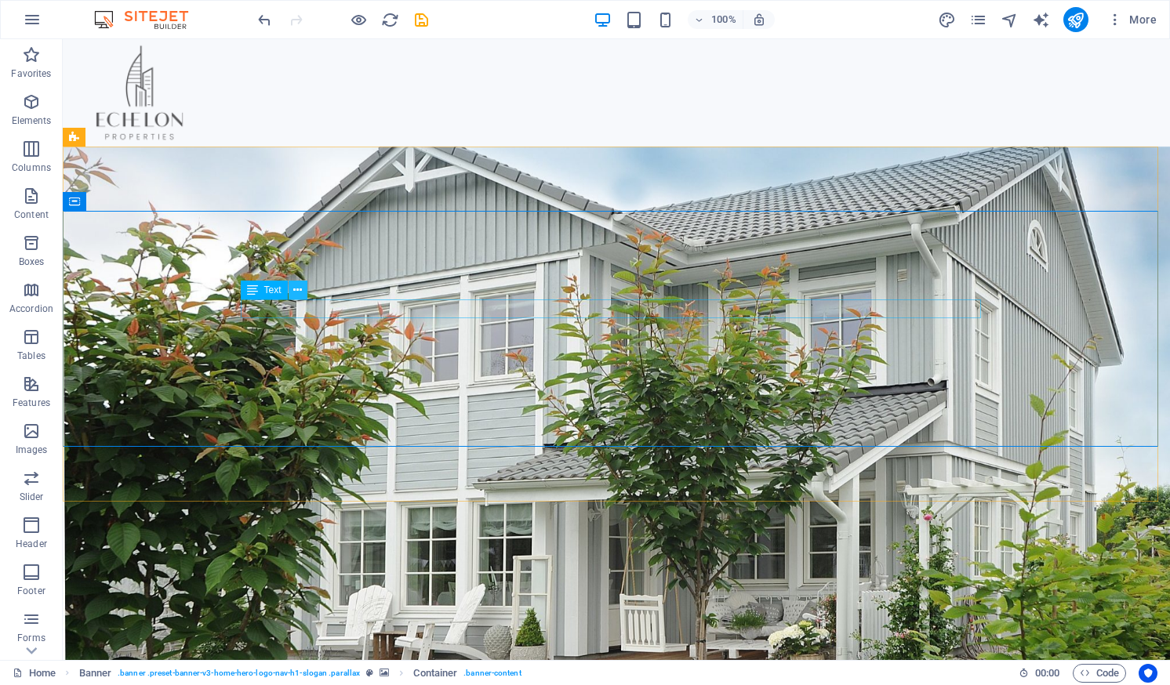
click at [299, 289] on icon at bounding box center [297, 290] width 9 height 16
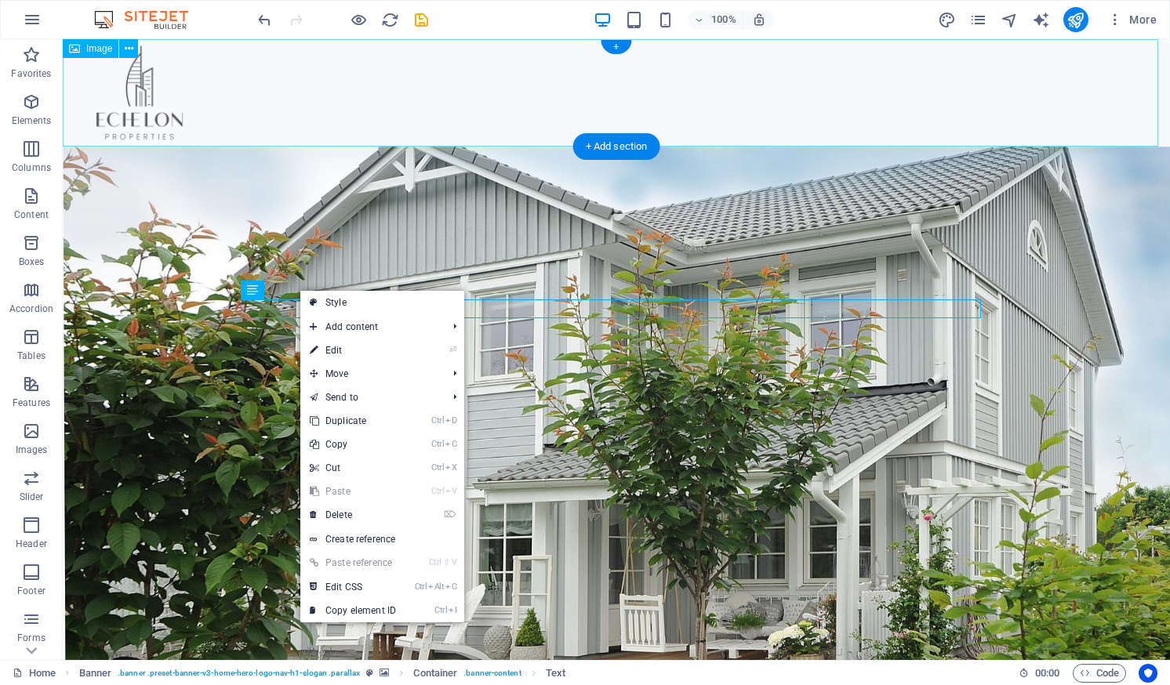
click at [1074, 82] on figure at bounding box center [616, 92] width 1107 height 107
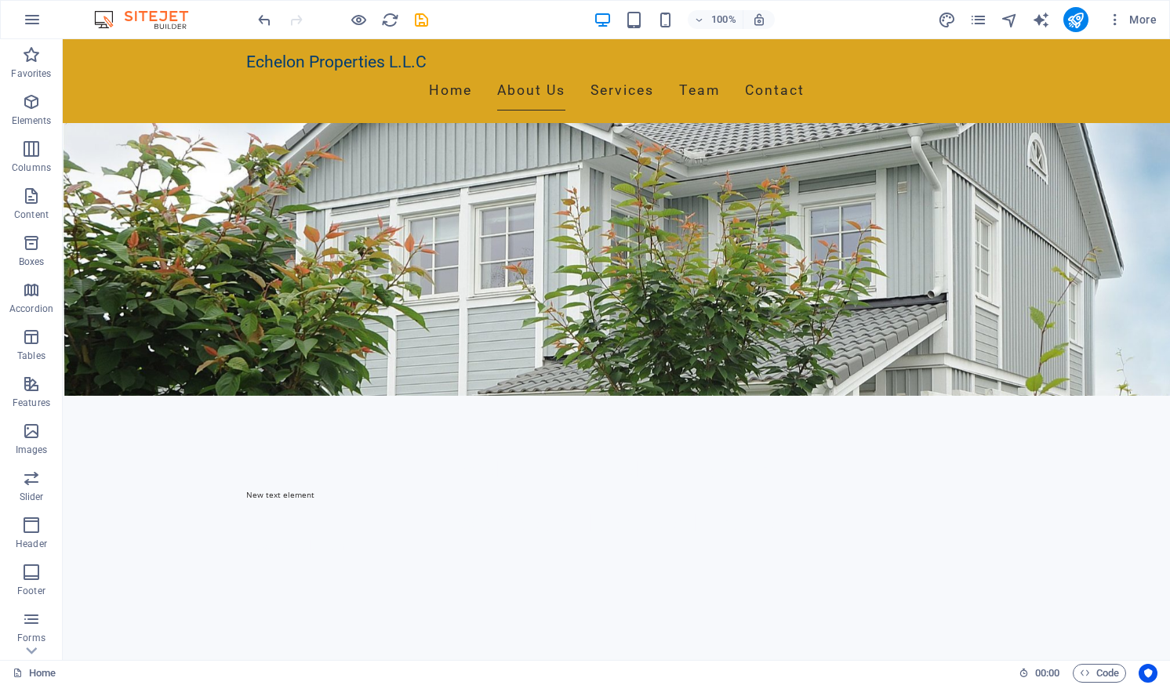
scroll to position [323, 0]
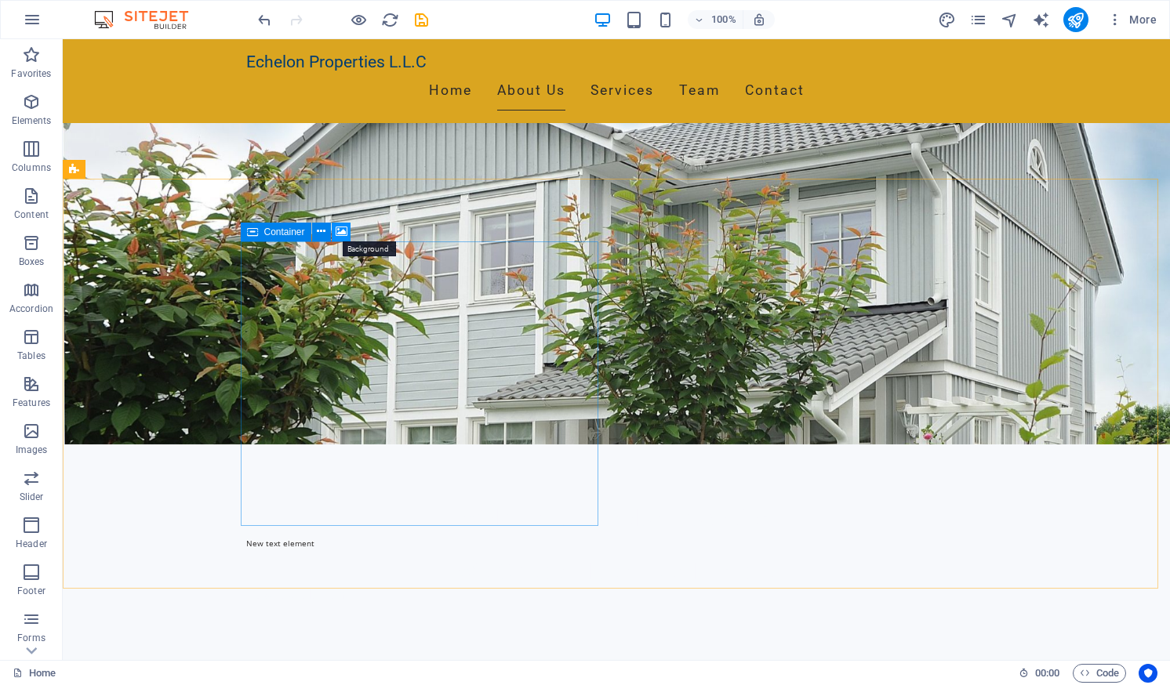
click at [339, 234] on icon at bounding box center [342, 231] width 12 height 16
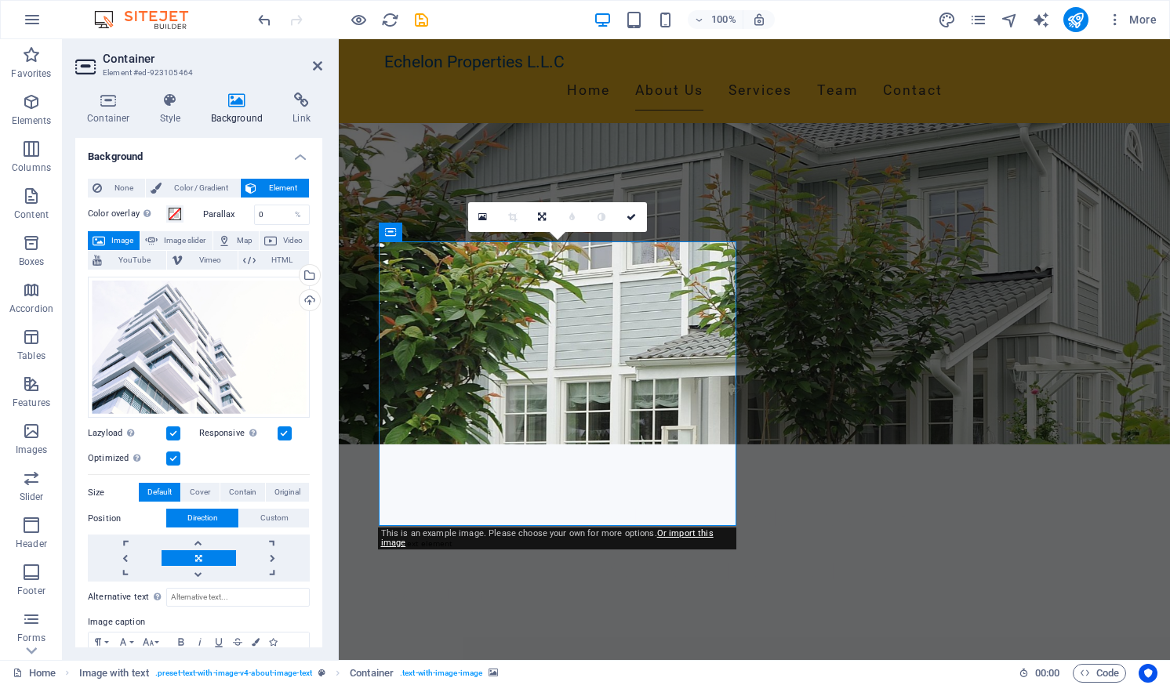
click at [241, 96] on icon at bounding box center [237, 101] width 76 height 16
click at [117, 235] on span "Image" at bounding box center [122, 240] width 25 height 19
click at [472, 209] on link at bounding box center [483, 217] width 30 height 30
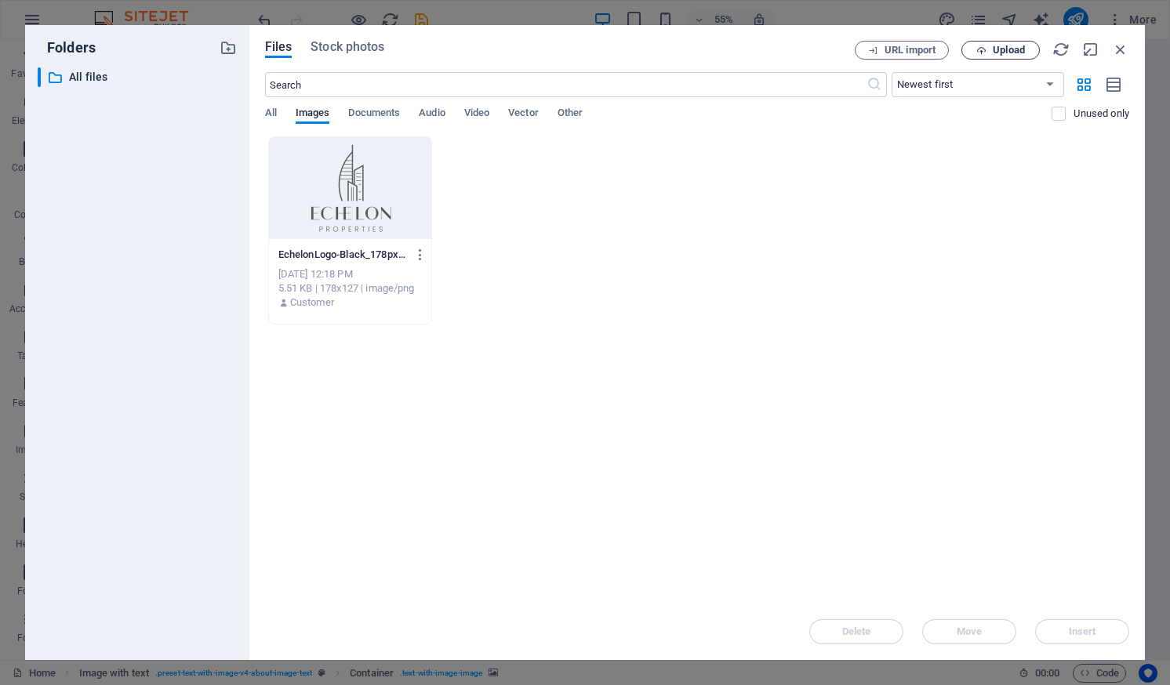
click at [1001, 51] on span "Upload" at bounding box center [1008, 49] width 32 height 9
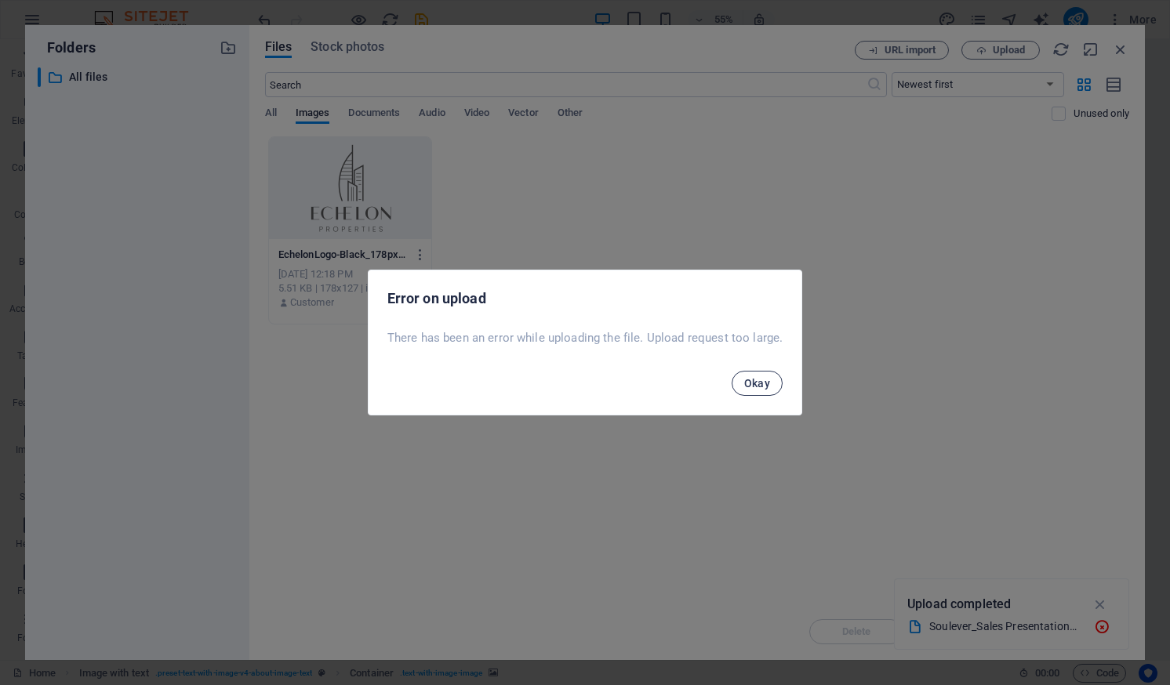
click at [760, 387] on span "Okay" at bounding box center [757, 383] width 27 height 13
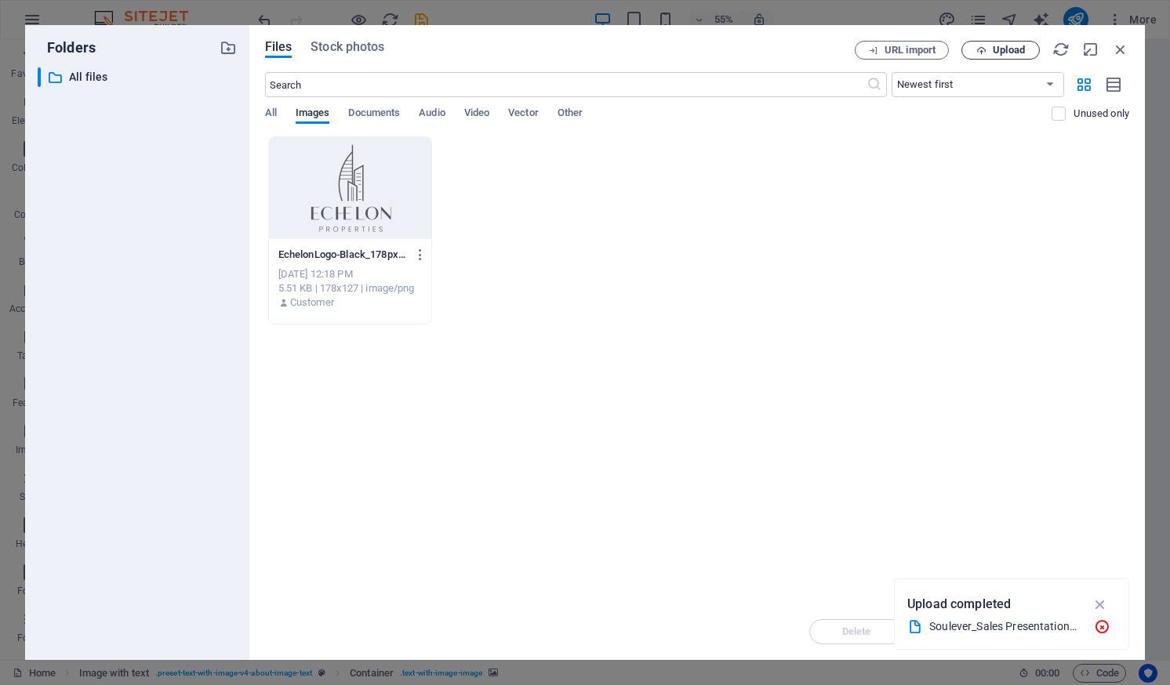
click at [1005, 54] on span "Upload" at bounding box center [1008, 49] width 32 height 9
click at [1124, 50] on icon "button" at bounding box center [1120, 49] width 17 height 17
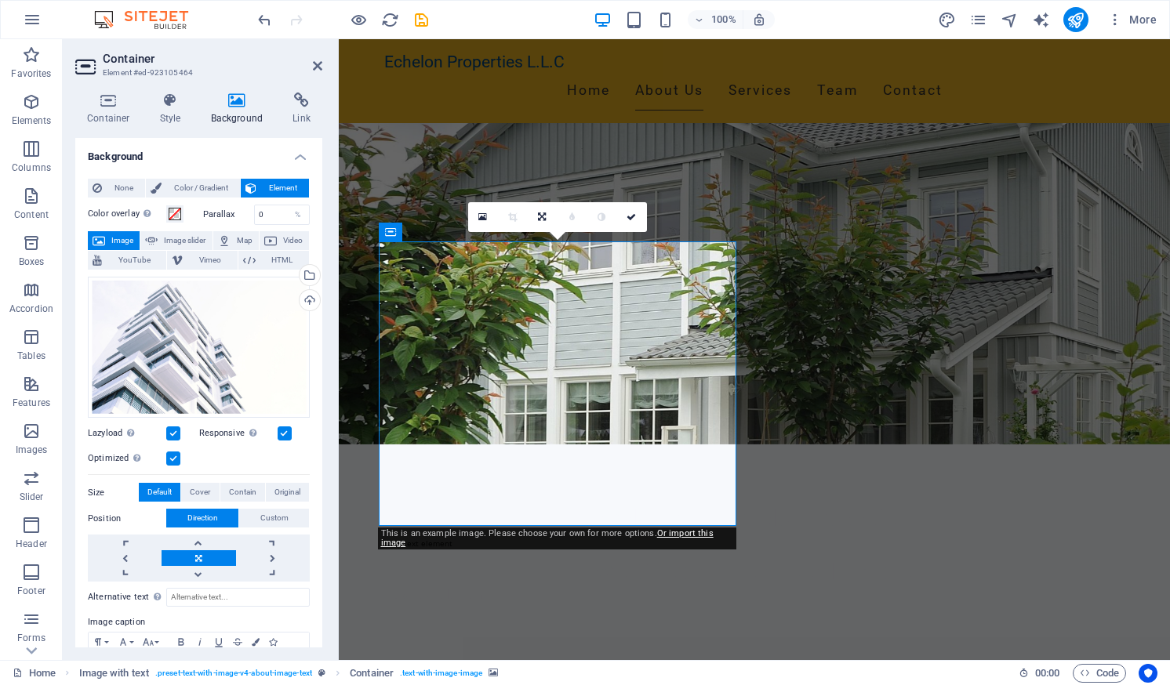
drag, startPoint x: 317, startPoint y: 200, endPoint x: 328, endPoint y: 285, distance: 85.3
click at [328, 285] on div "Container Style Background Link Size Height Default px rem % vh vw Min. height …" at bounding box center [199, 370] width 272 height 580
drag, startPoint x: 323, startPoint y: 281, endPoint x: 336, endPoint y: 530, distance: 248.8
click at [336, 530] on aside "Container Element #ed-923105464 Container Style Background Link Size Height Def…" at bounding box center [201, 349] width 276 height 621
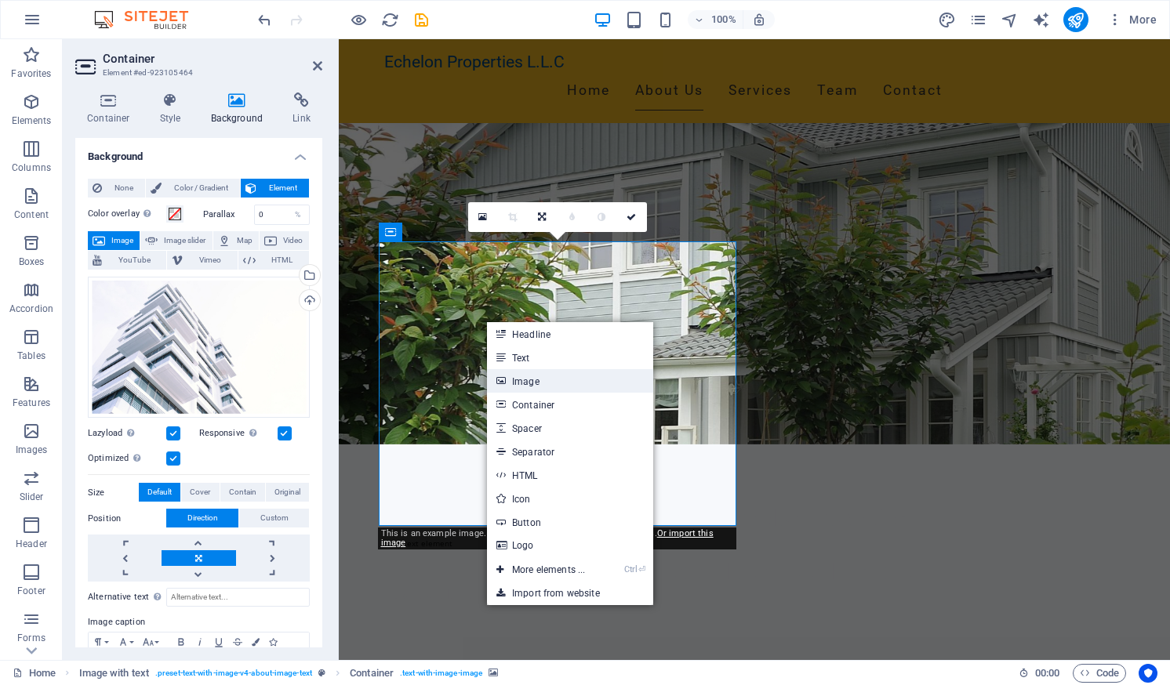
click at [523, 380] on link "Image" at bounding box center [570, 381] width 166 height 24
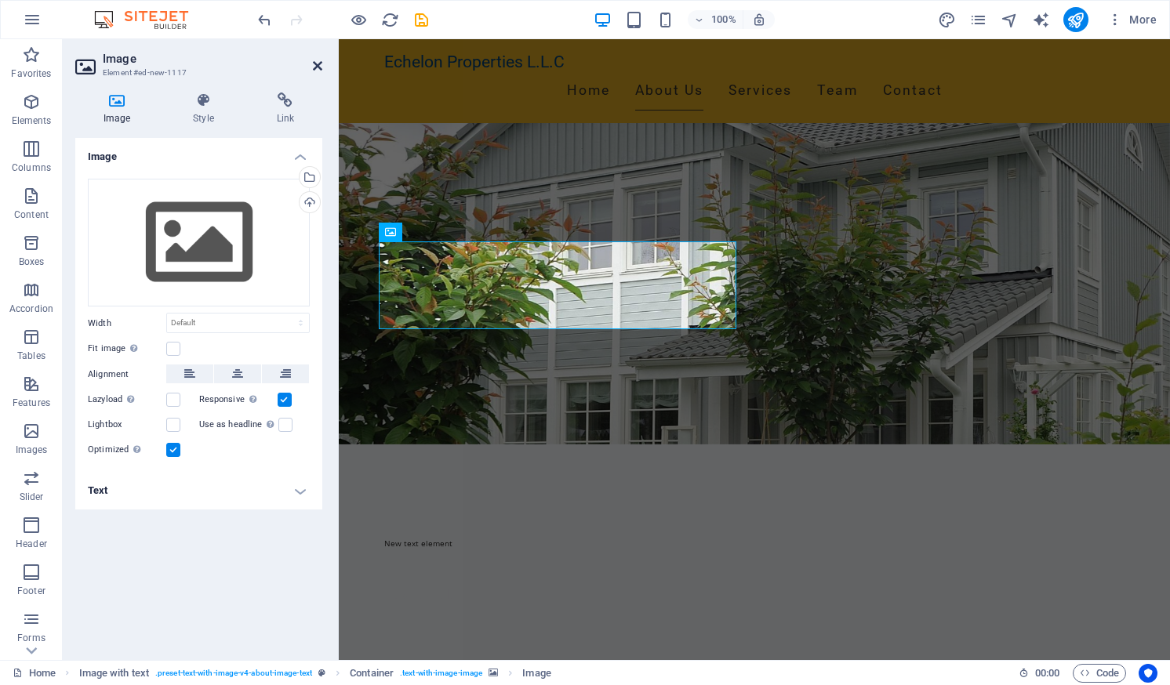
click at [314, 65] on icon at bounding box center [317, 66] width 9 height 13
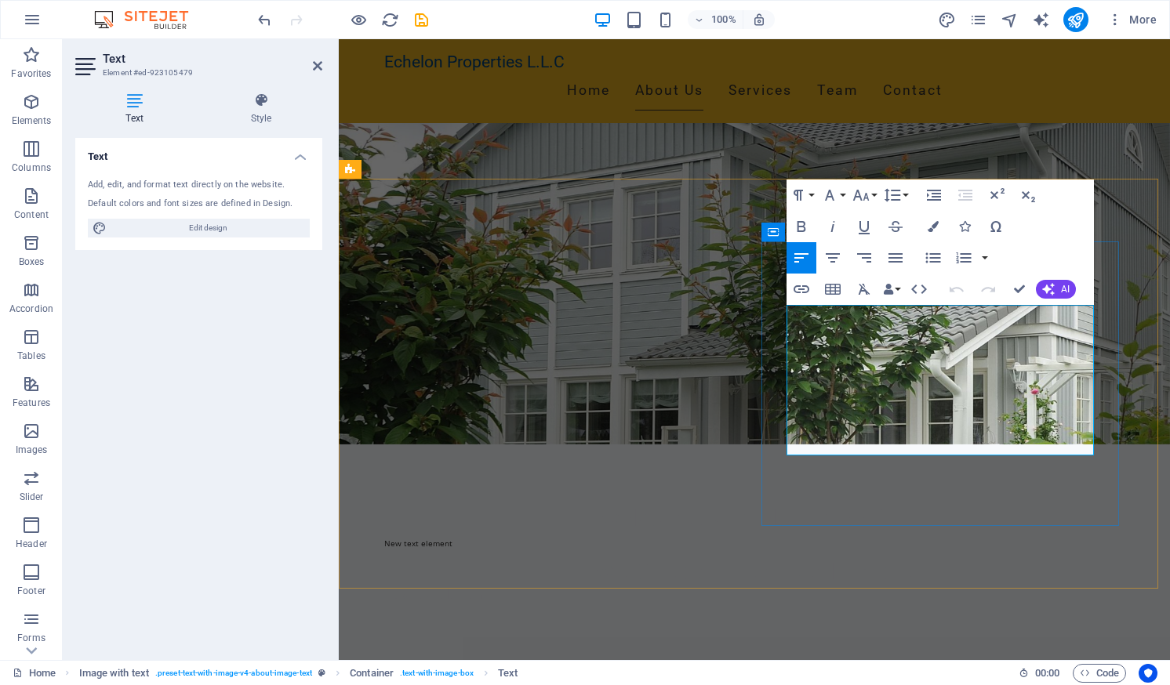
drag, startPoint x: 968, startPoint y: 314, endPoint x: 923, endPoint y: 321, distance: 46.1
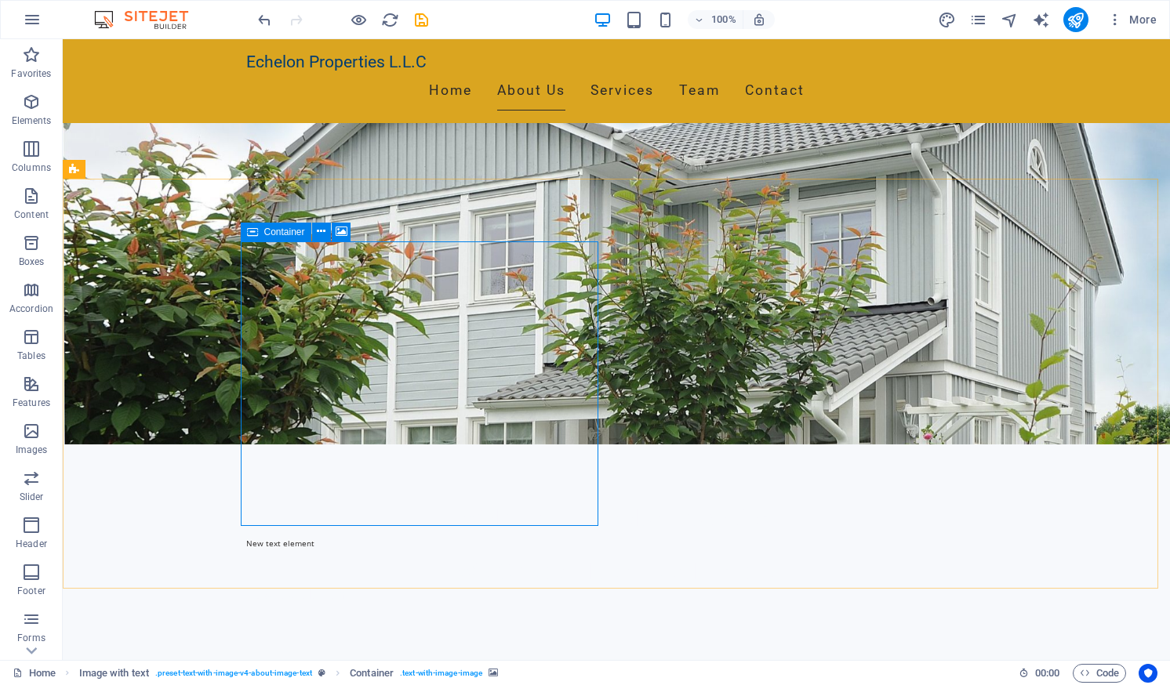
click at [264, 229] on span "Container" at bounding box center [284, 231] width 41 height 9
click at [339, 229] on icon at bounding box center [342, 231] width 12 height 16
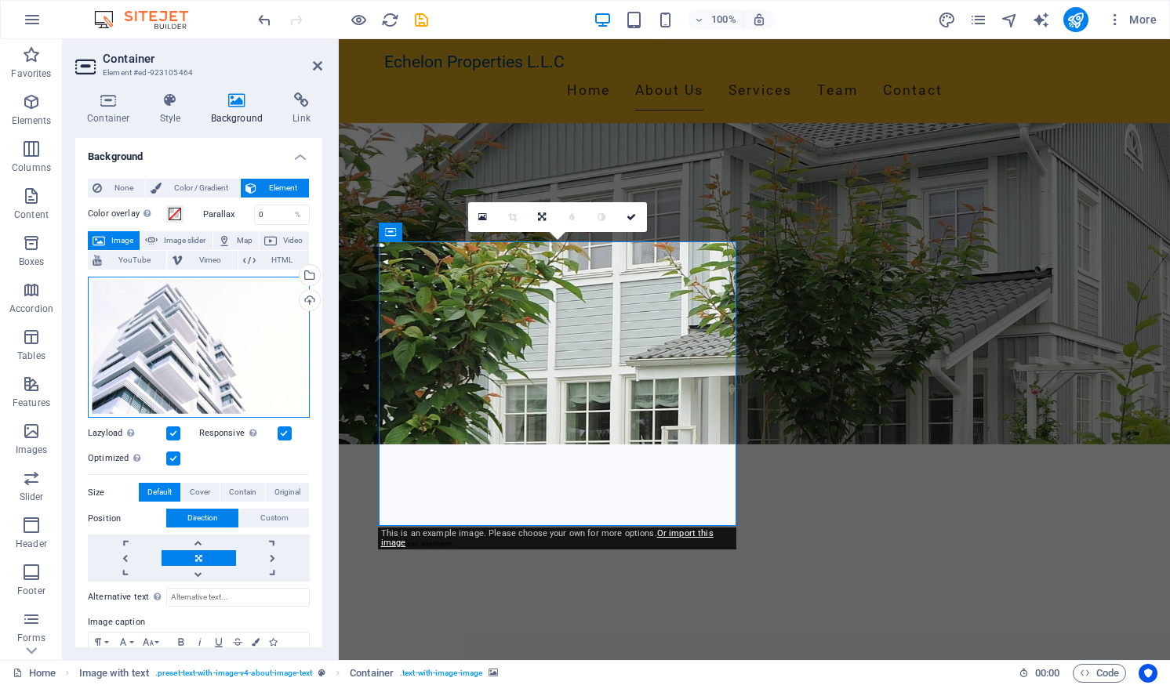
click at [232, 332] on div "Drag files here, click to choose files or select files from Files or our free s…" at bounding box center [199, 348] width 222 height 142
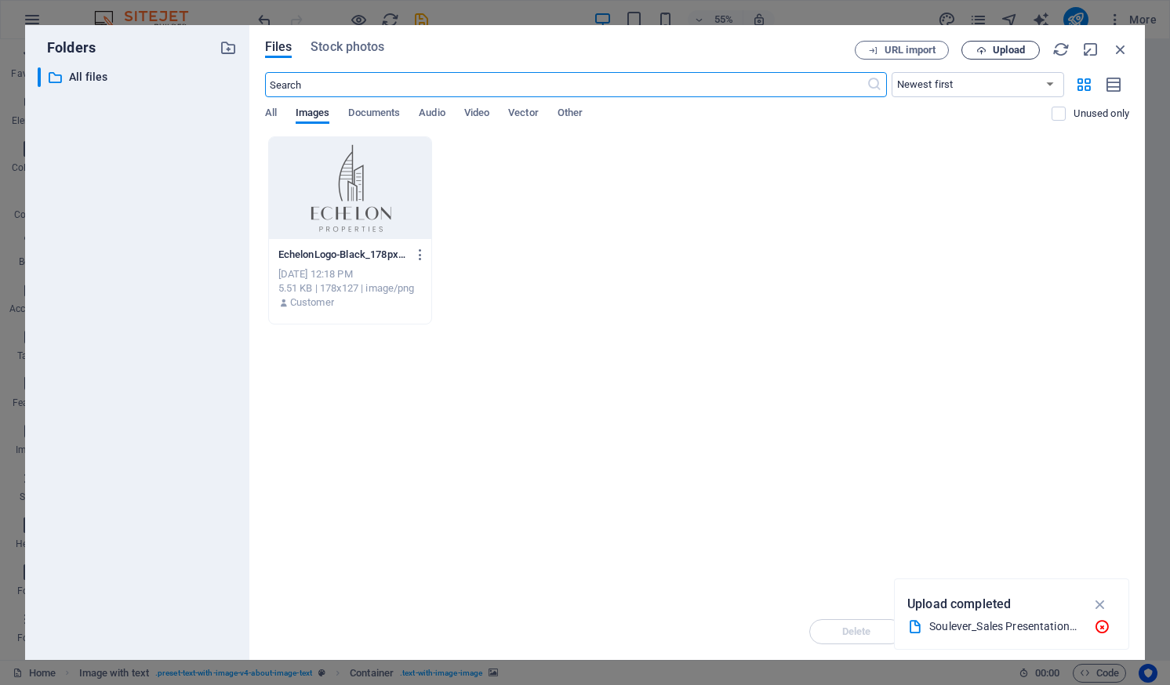
click at [999, 46] on span "Upload" at bounding box center [1008, 49] width 32 height 9
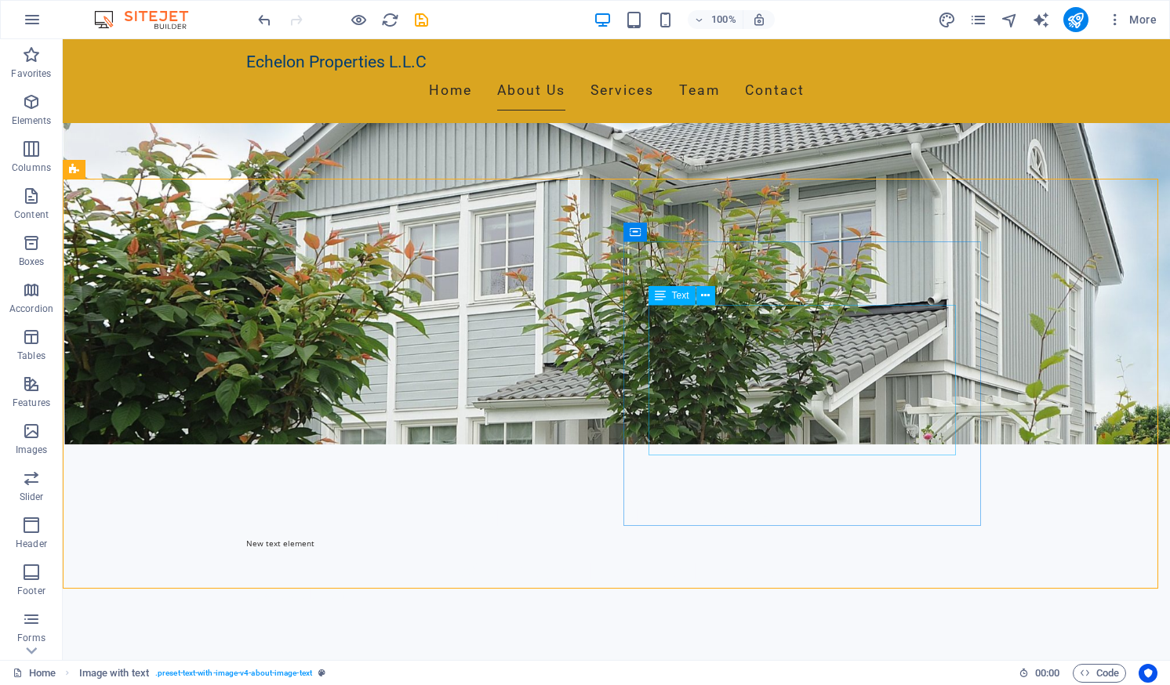
click at [677, 297] on span "Text" at bounding box center [680, 295] width 17 height 9
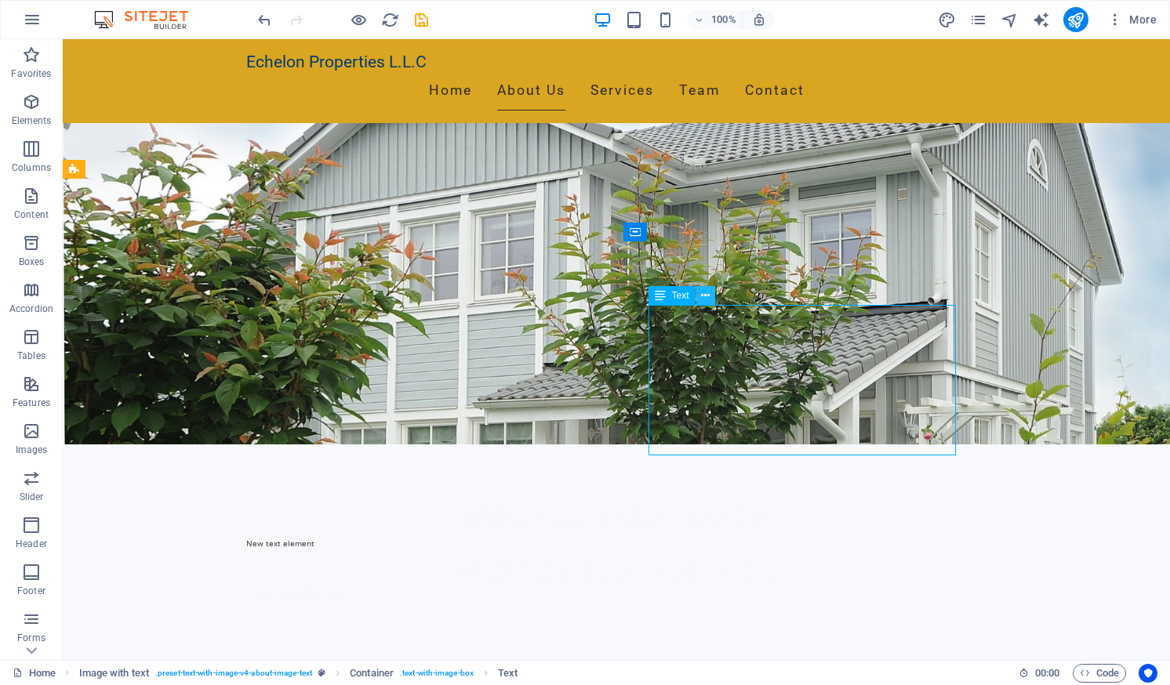
click at [706, 296] on icon at bounding box center [705, 296] width 9 height 16
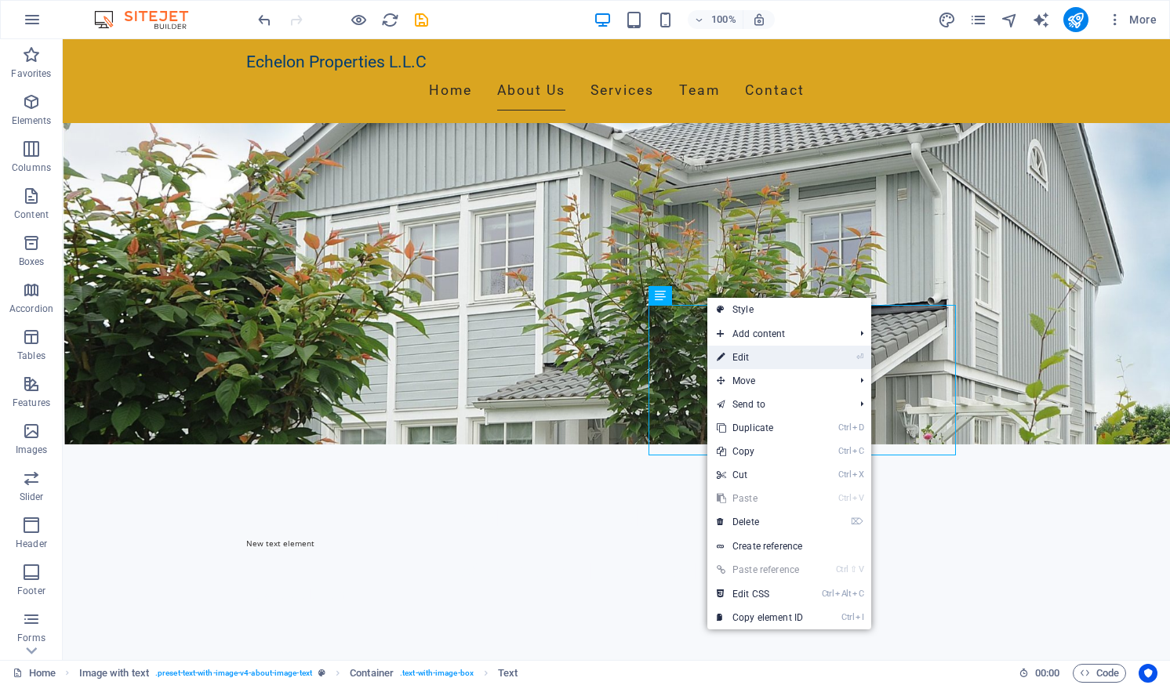
click at [859, 354] on icon "⏎" at bounding box center [859, 357] width 7 height 10
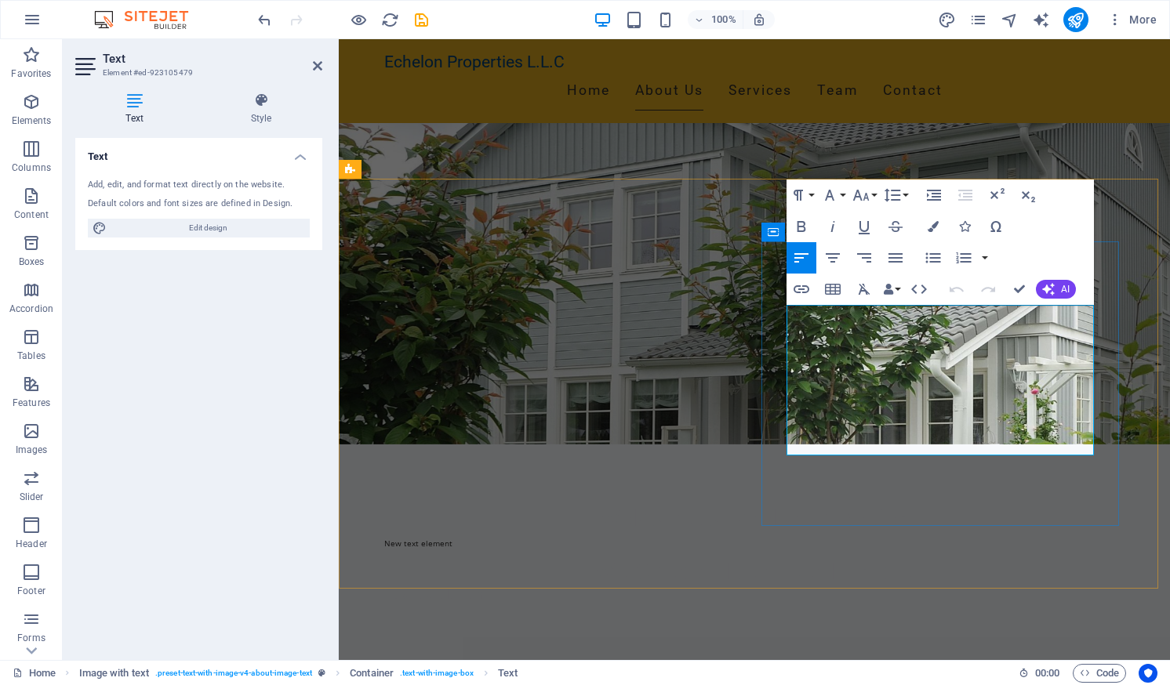
drag, startPoint x: 787, startPoint y: 314, endPoint x: 1035, endPoint y: 450, distance: 282.8
click at [800, 194] on icon "button" at bounding box center [797, 195] width 9 height 11
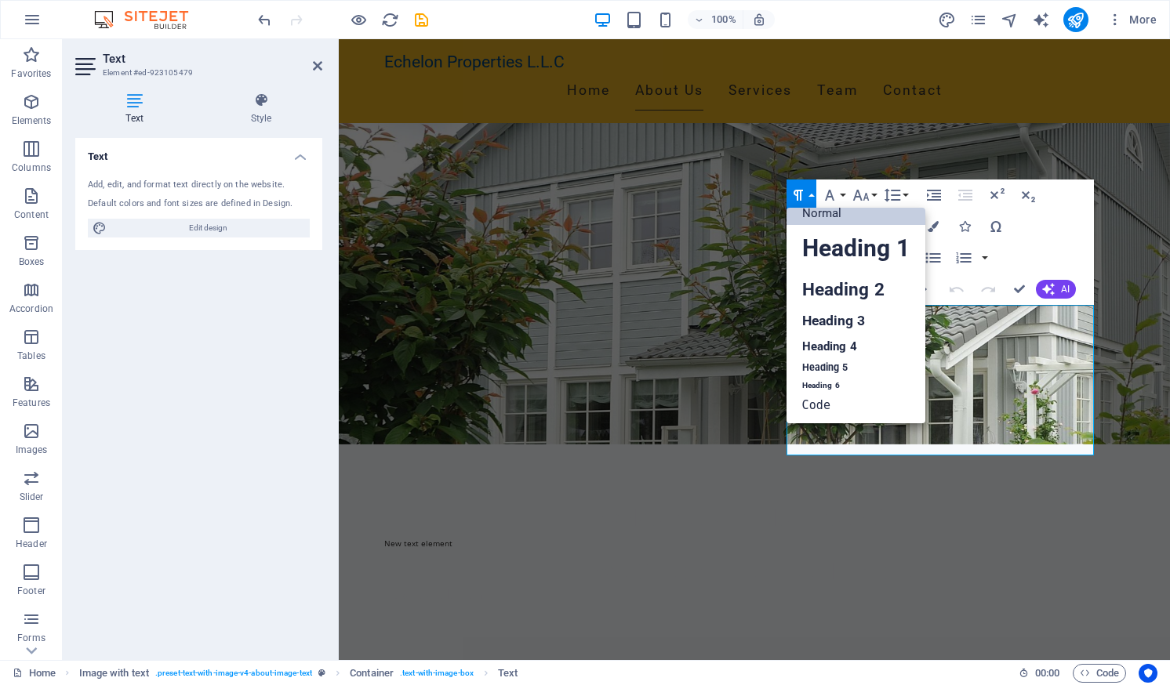
scroll to position [13, 0]
click at [1059, 225] on div "Paragraph Format Normal Heading 1 Heading 2 Heading 3 Heading 4 Heading 5 Headi…" at bounding box center [939, 242] width 307 height 125
click at [1046, 245] on div "Paragraph Format Normal Heading 1 Heading 2 Heading 3 Heading 4 Heading 5 Headi…" at bounding box center [939, 242] width 307 height 125
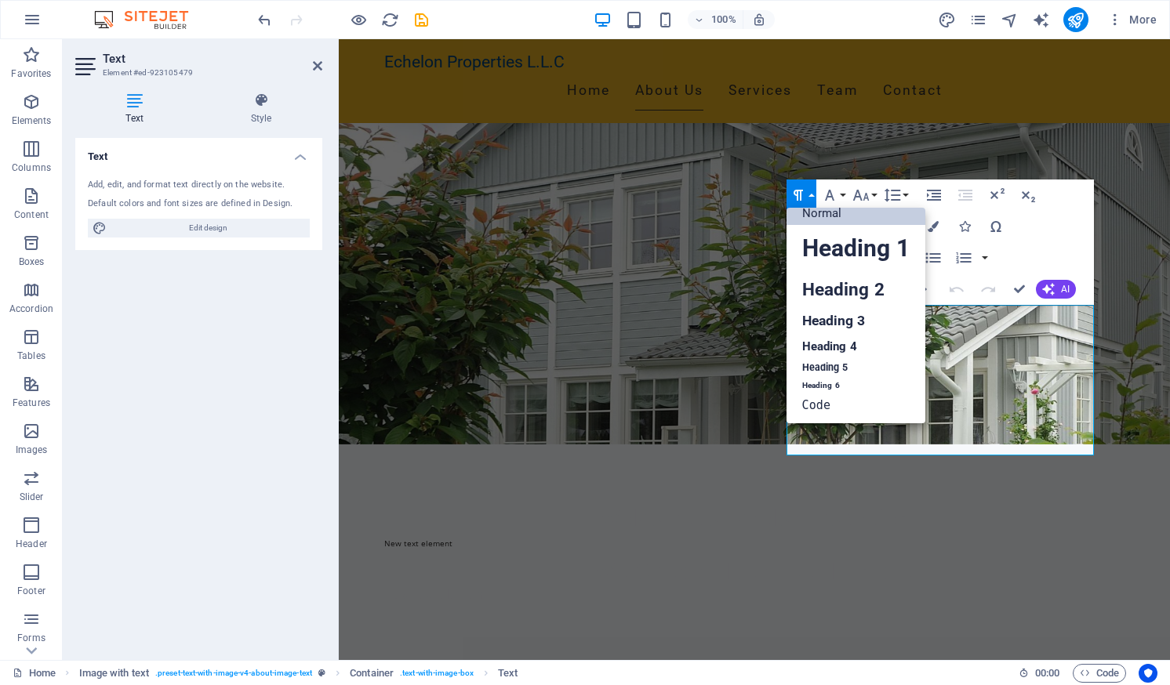
click at [1058, 190] on div "Paragraph Format Normal Heading 1 Heading 2 Heading 3 Heading 4 Heading 5 Headi…" at bounding box center [939, 242] width 307 height 125
click at [840, 189] on button "Font Family" at bounding box center [833, 195] width 30 height 31
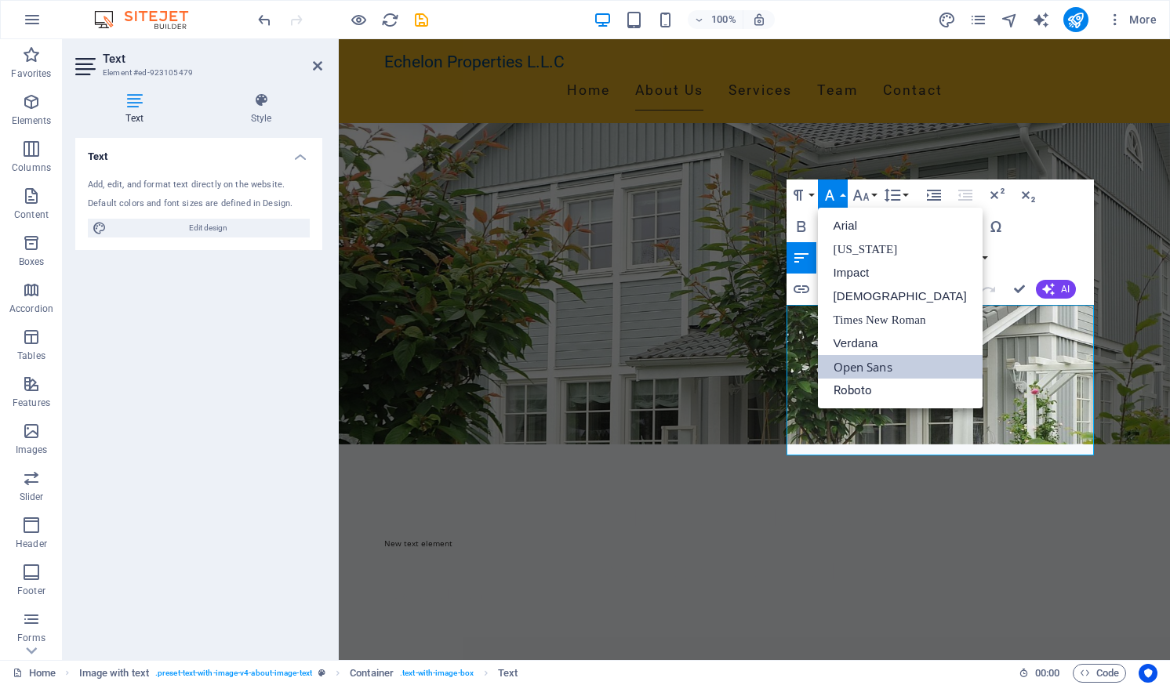
scroll to position [0, 0]
click at [877, 317] on link "Times New Roman" at bounding box center [900, 320] width 165 height 24
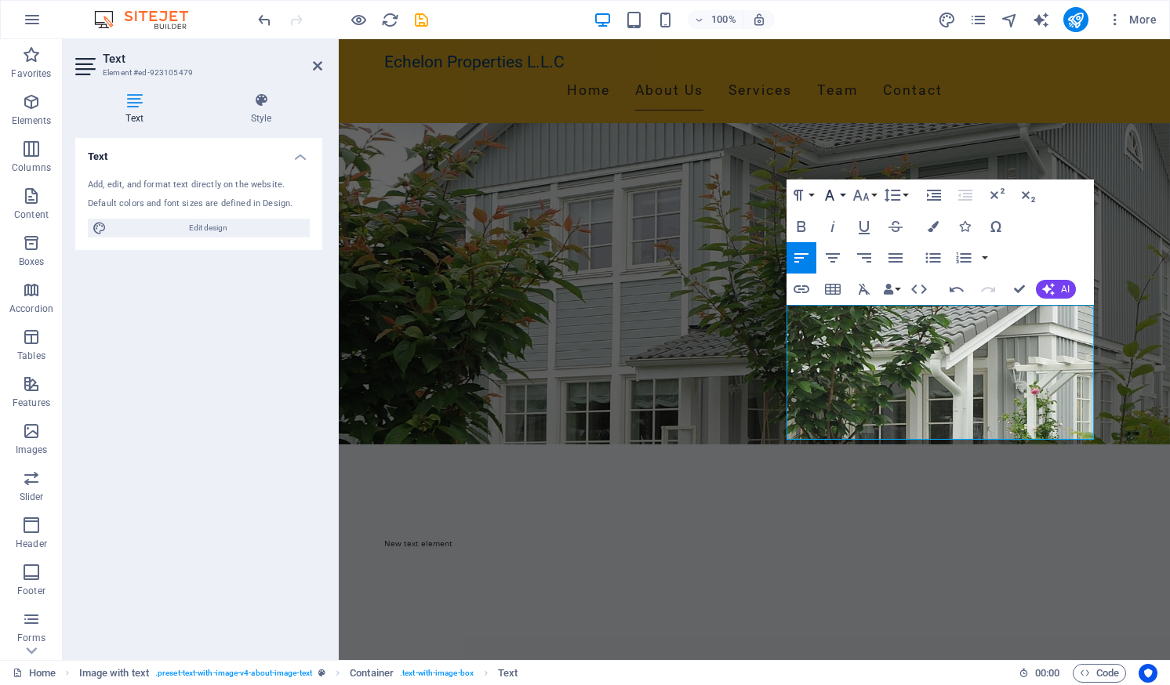
click at [839, 195] on button "Font Family" at bounding box center [833, 195] width 30 height 31
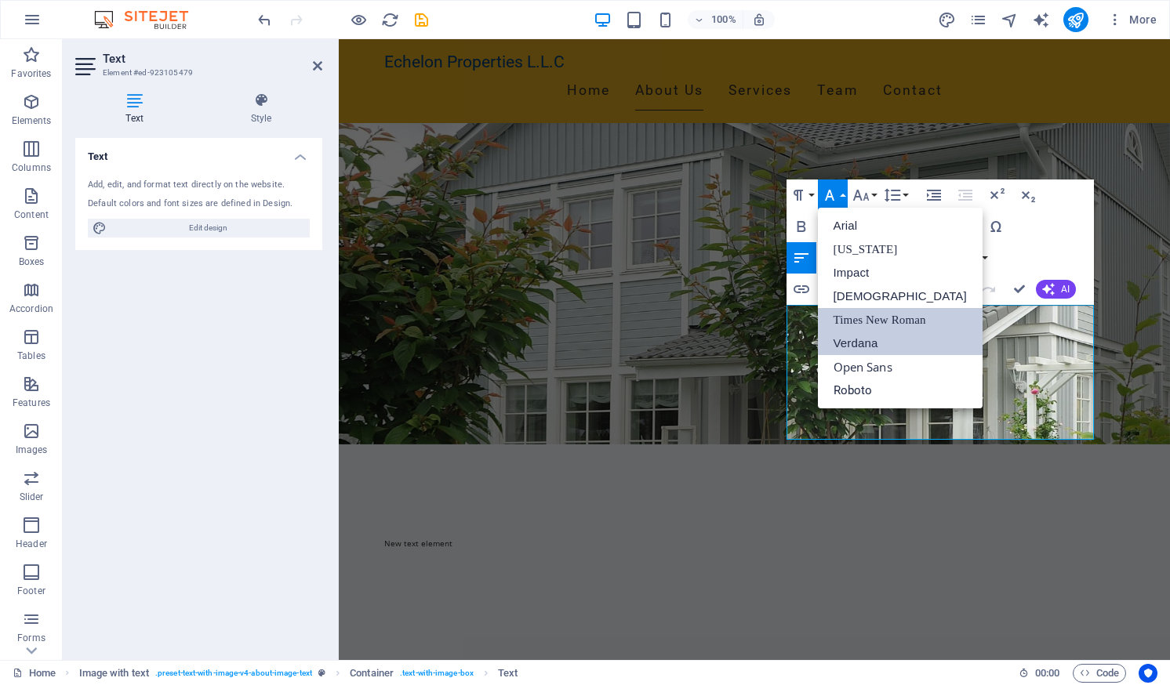
click at [862, 340] on link "Verdana" at bounding box center [900, 344] width 165 height 24
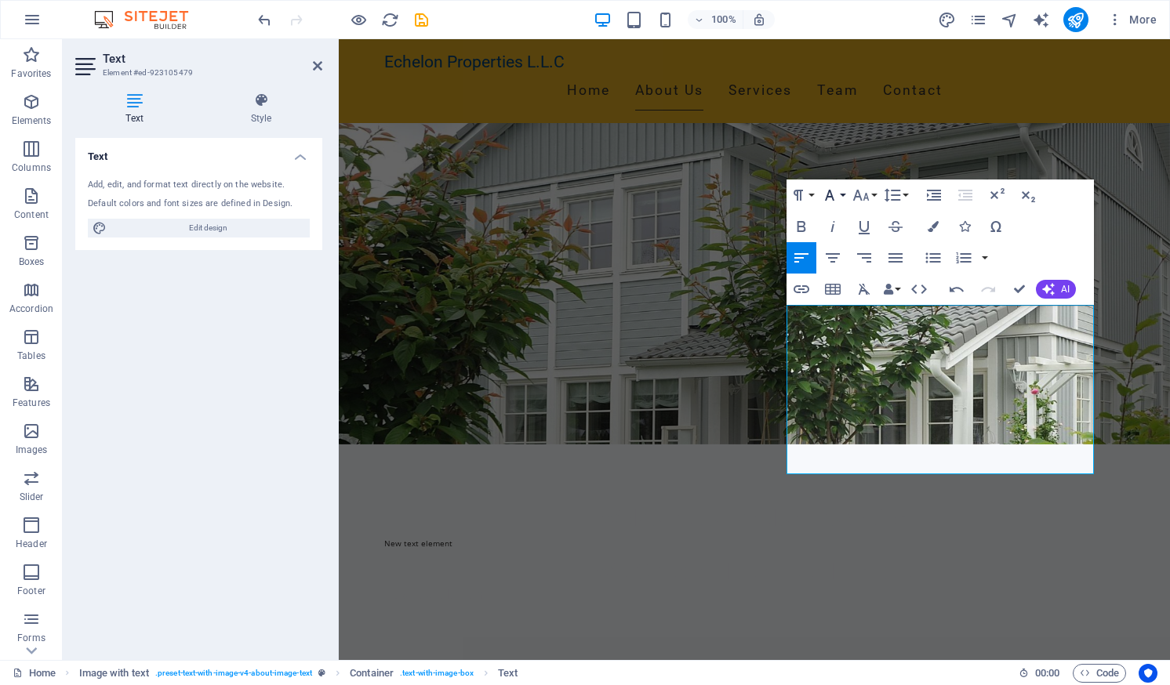
click at [835, 190] on icon "button" at bounding box center [829, 195] width 19 height 19
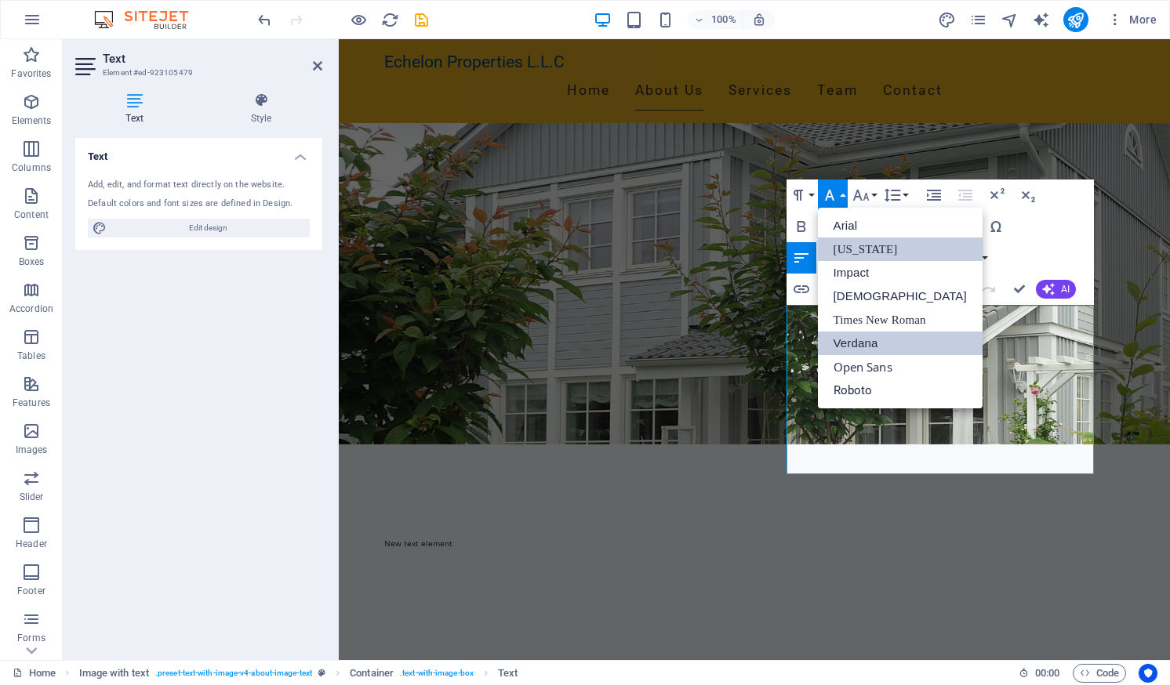
click at [849, 253] on link "[US_STATE]" at bounding box center [900, 250] width 165 height 24
